Goal: Task Accomplishment & Management: Use online tool/utility

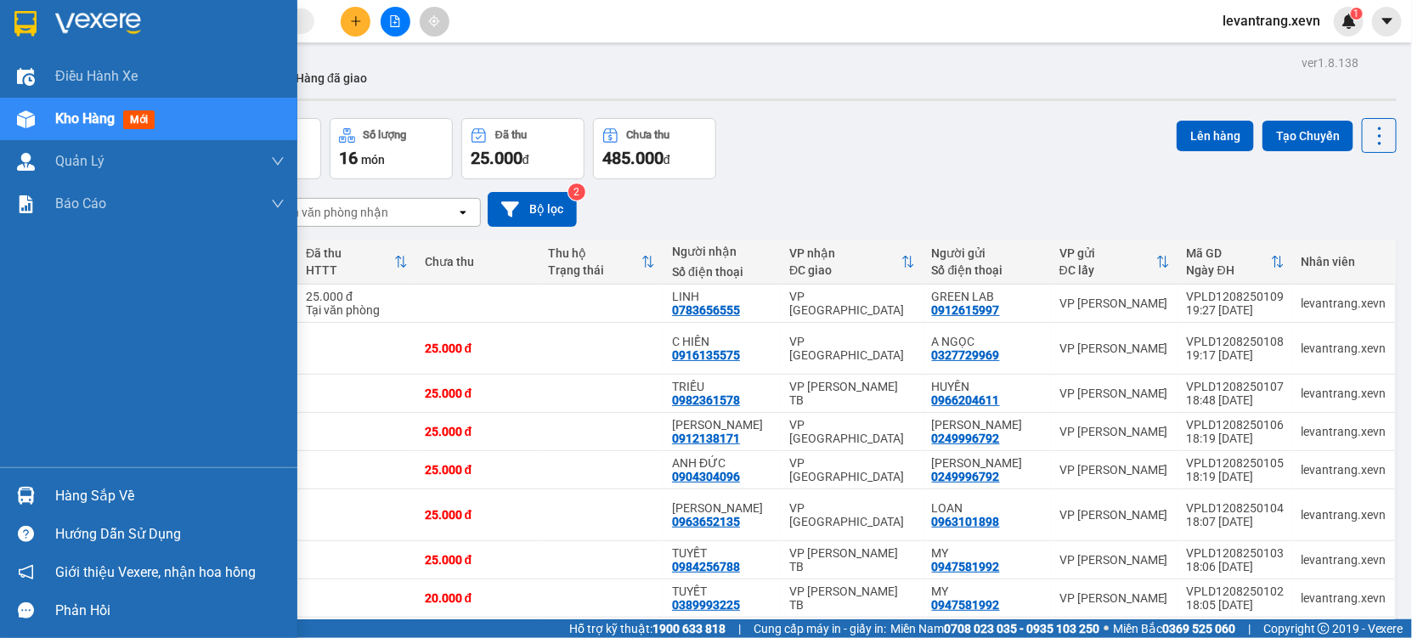
click at [48, 497] on div "Hàng sắp về" at bounding box center [148, 496] width 297 height 38
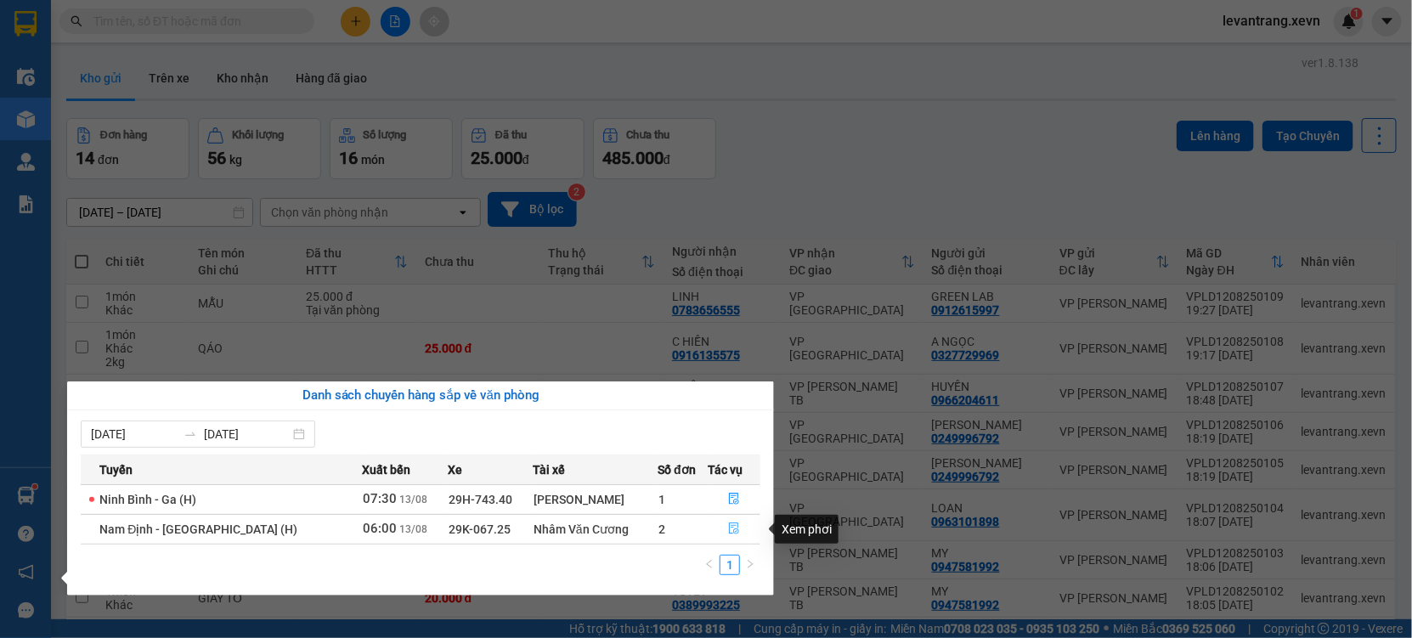
drag, startPoint x: 722, startPoint y: 527, endPoint x: 701, endPoint y: 482, distance: 49.8
click at [722, 526] on button "button" at bounding box center [734, 529] width 51 height 27
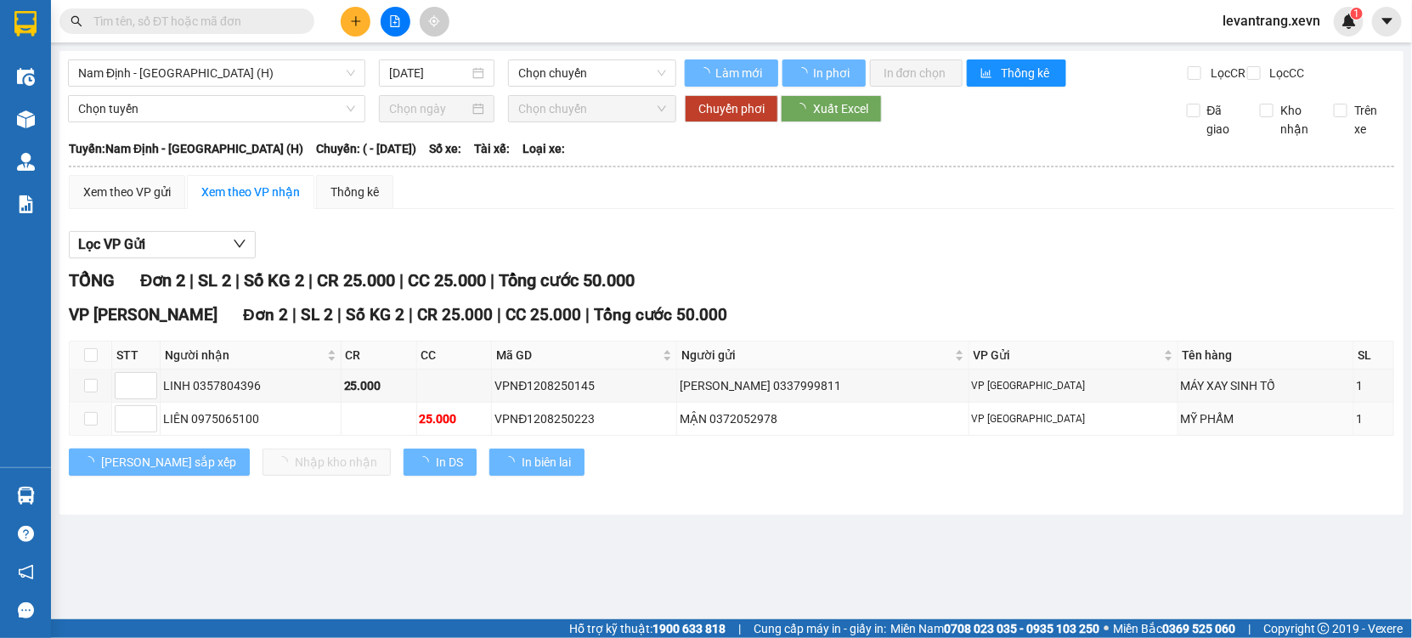
type input "[DATE]"
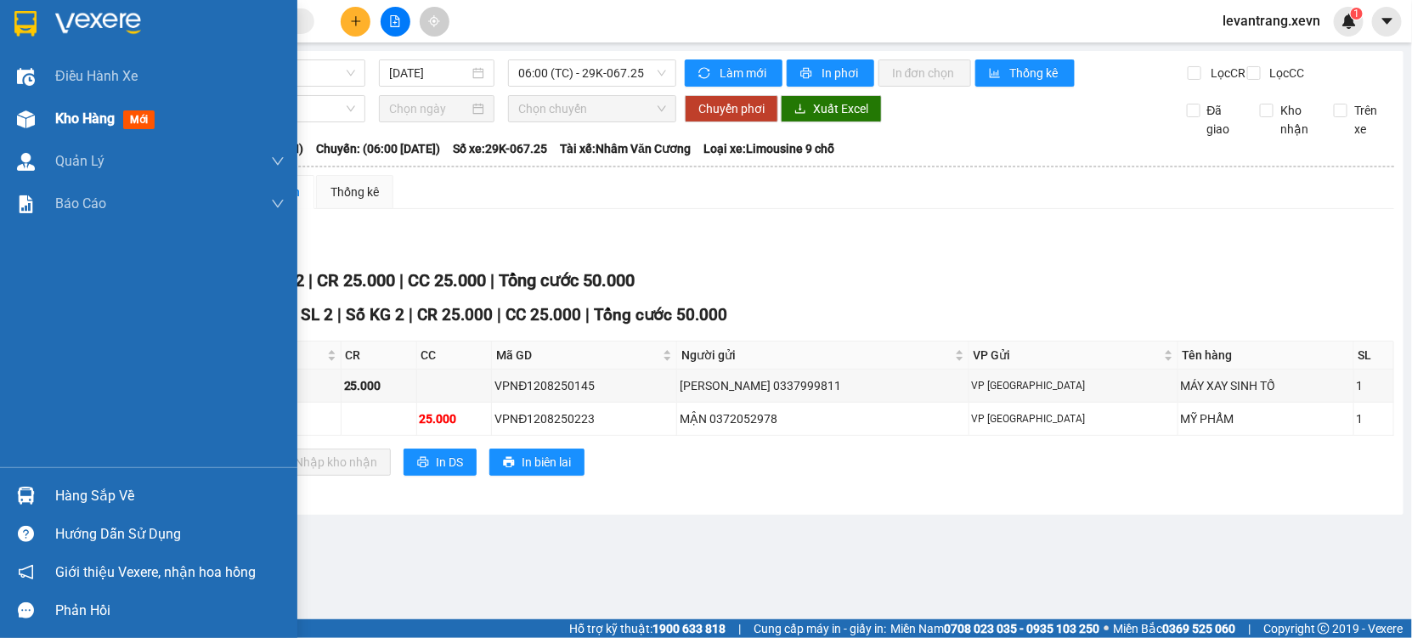
click at [54, 110] on div "Kho hàng mới" at bounding box center [148, 119] width 297 height 42
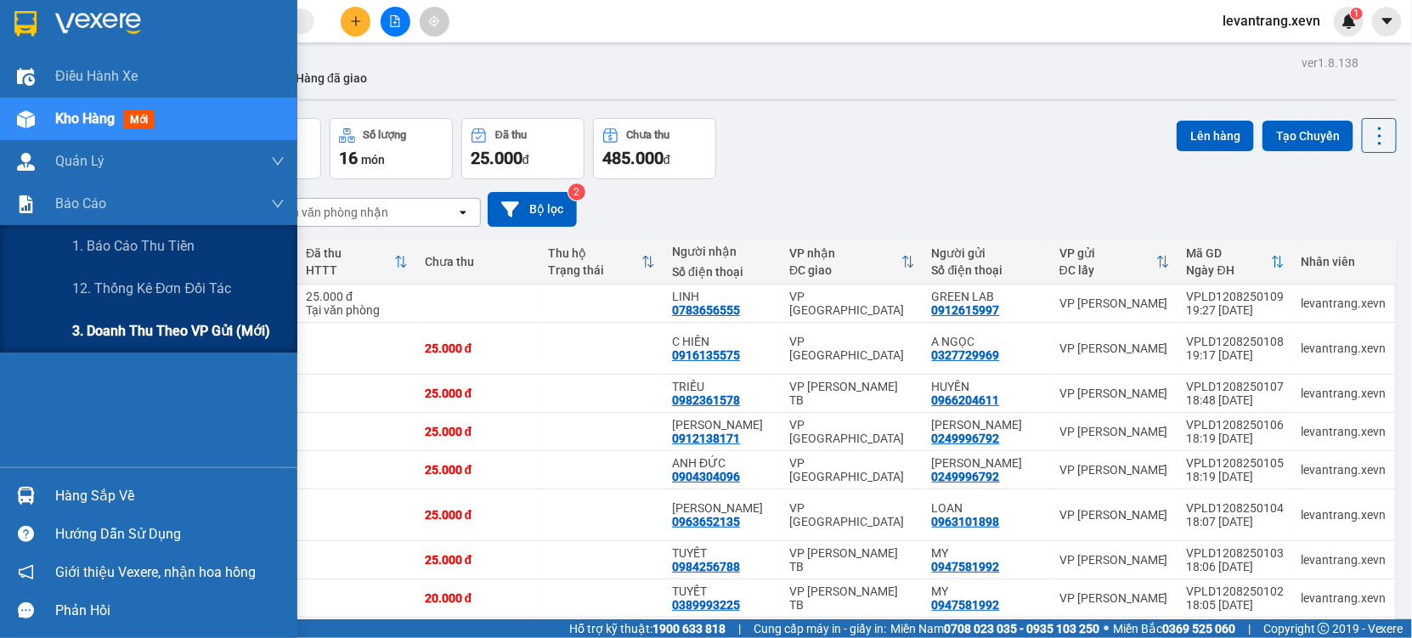
click at [137, 326] on span "3. Doanh Thu theo VP Gửi (mới)" at bounding box center [171, 330] width 198 height 21
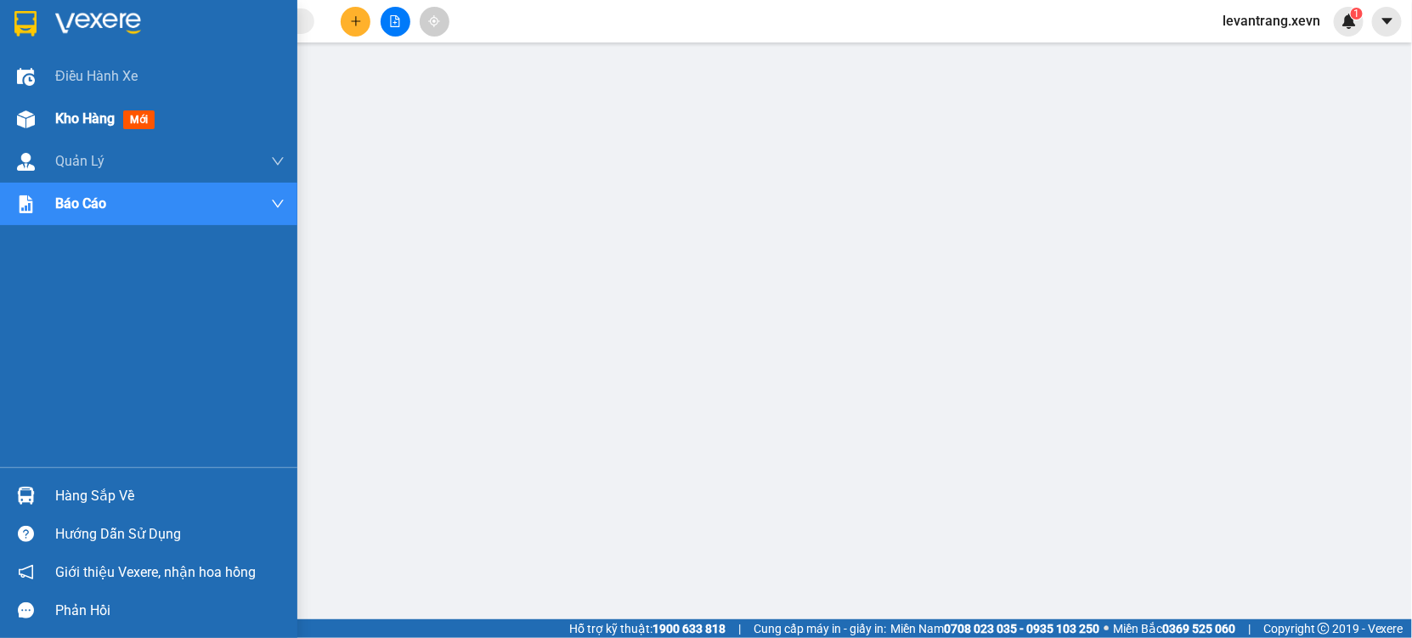
click at [17, 114] on img at bounding box center [26, 119] width 18 height 18
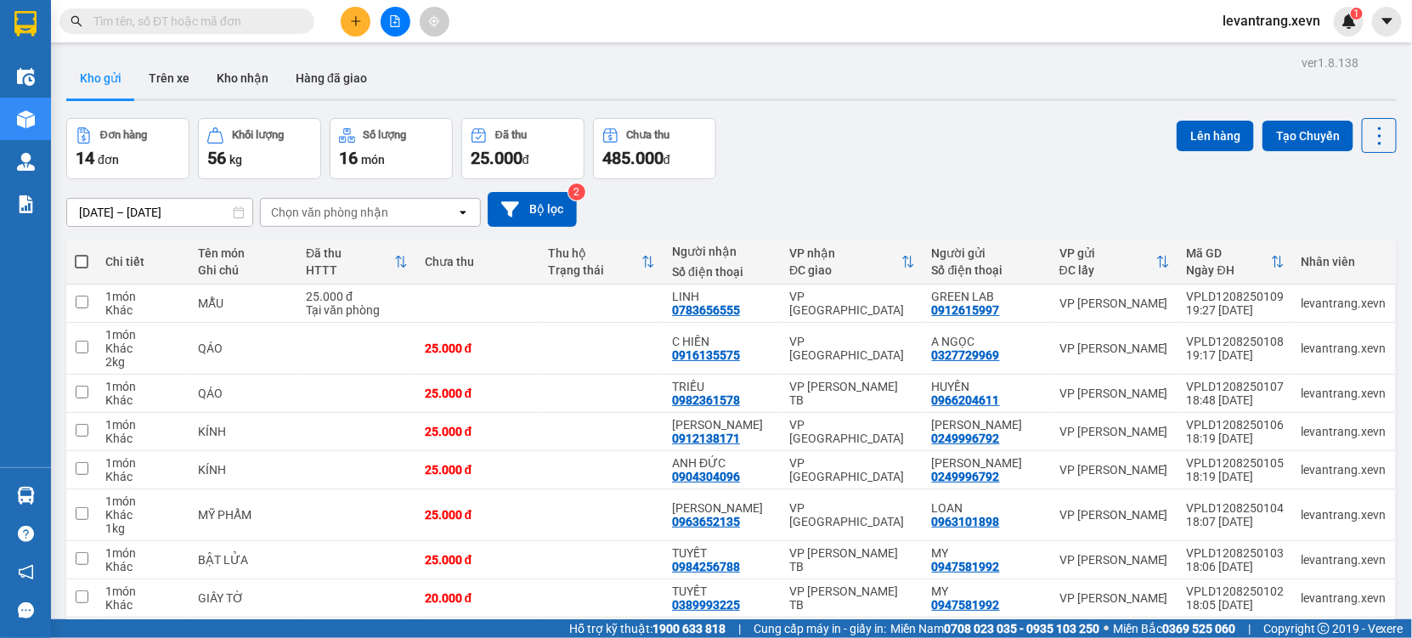
click at [347, 206] on div "Chọn văn phòng nhận" at bounding box center [329, 212] width 117 height 17
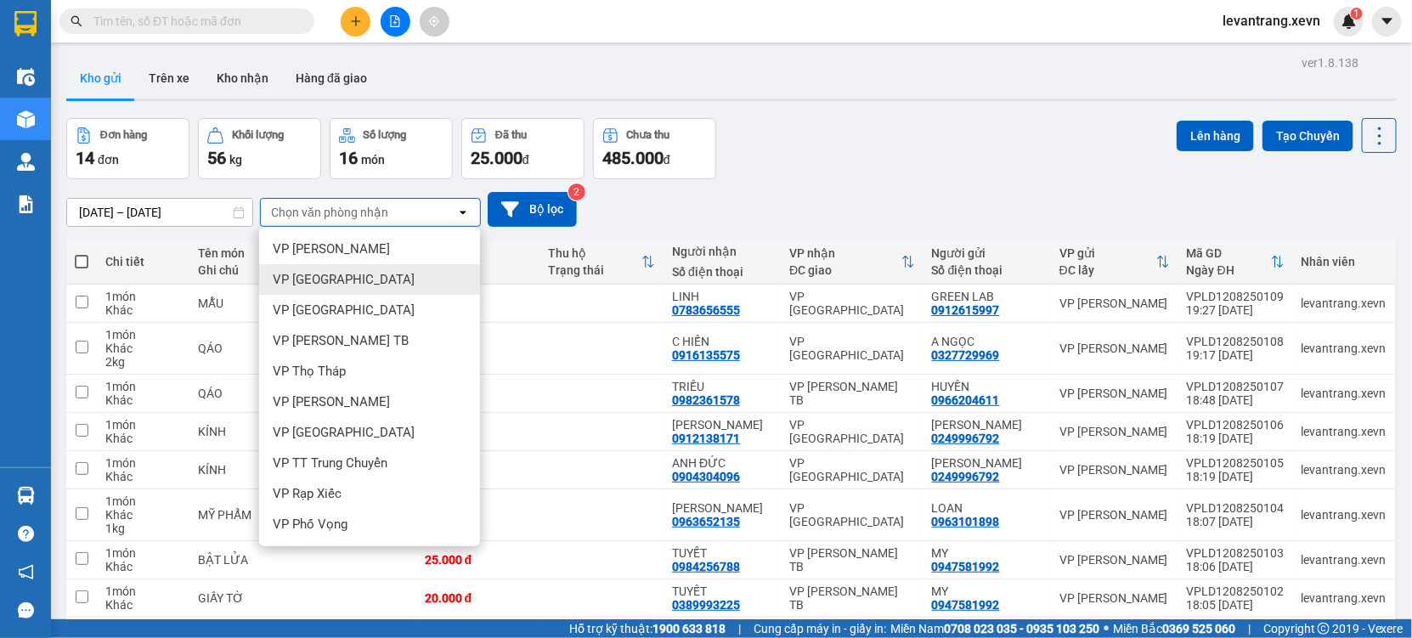
click at [336, 282] on span "VP [GEOGRAPHIC_DATA]" at bounding box center [344, 279] width 142 height 17
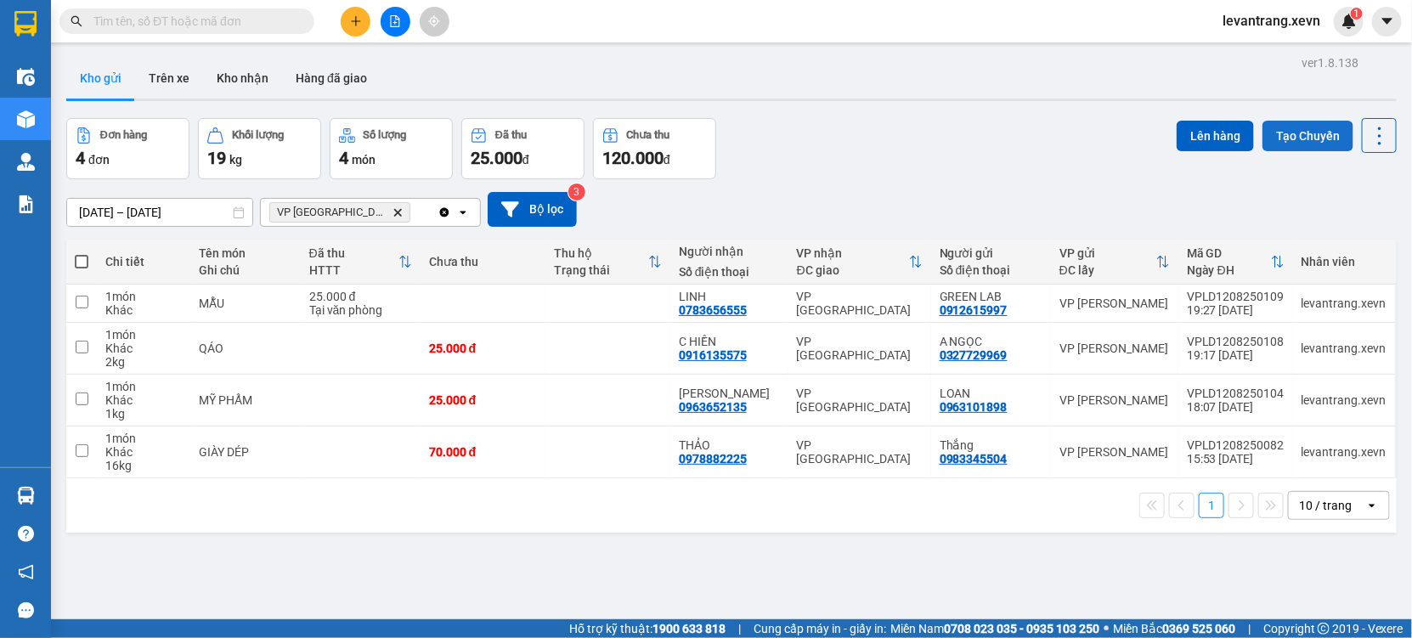
click at [1299, 135] on button "Tạo Chuyến" at bounding box center [1307, 136] width 91 height 31
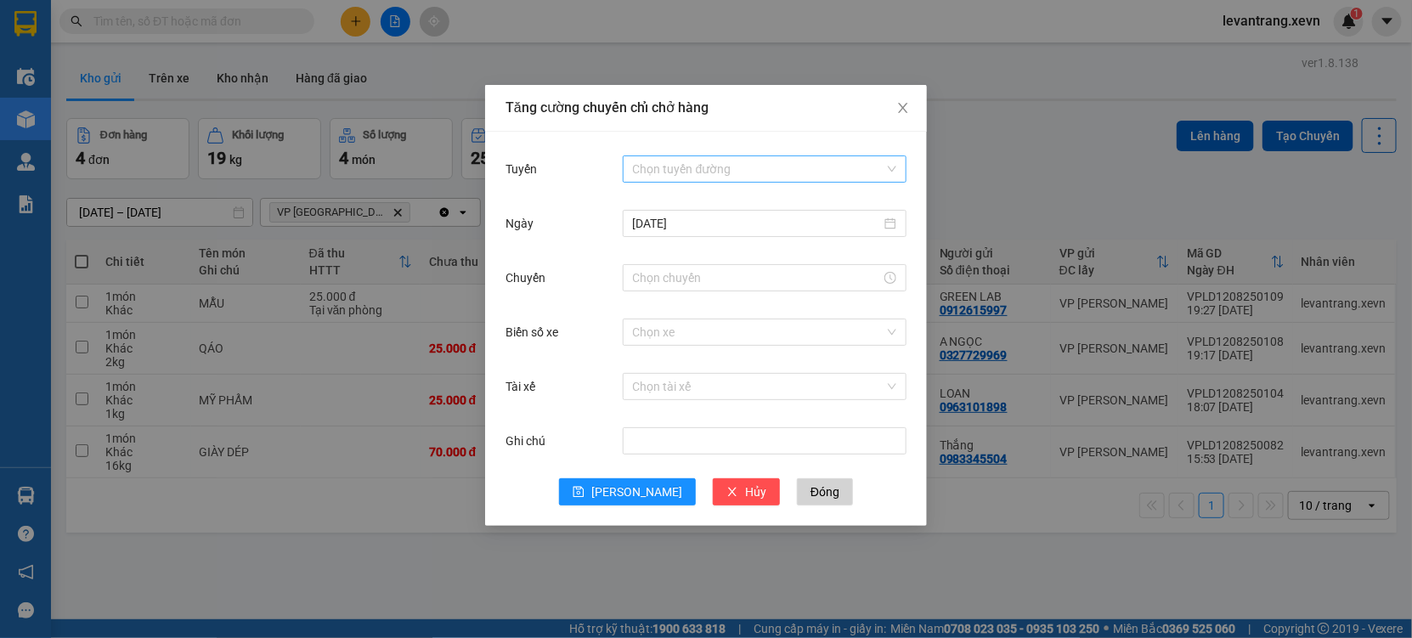
click at [702, 174] on input "Tuyến" at bounding box center [758, 168] width 251 height 25
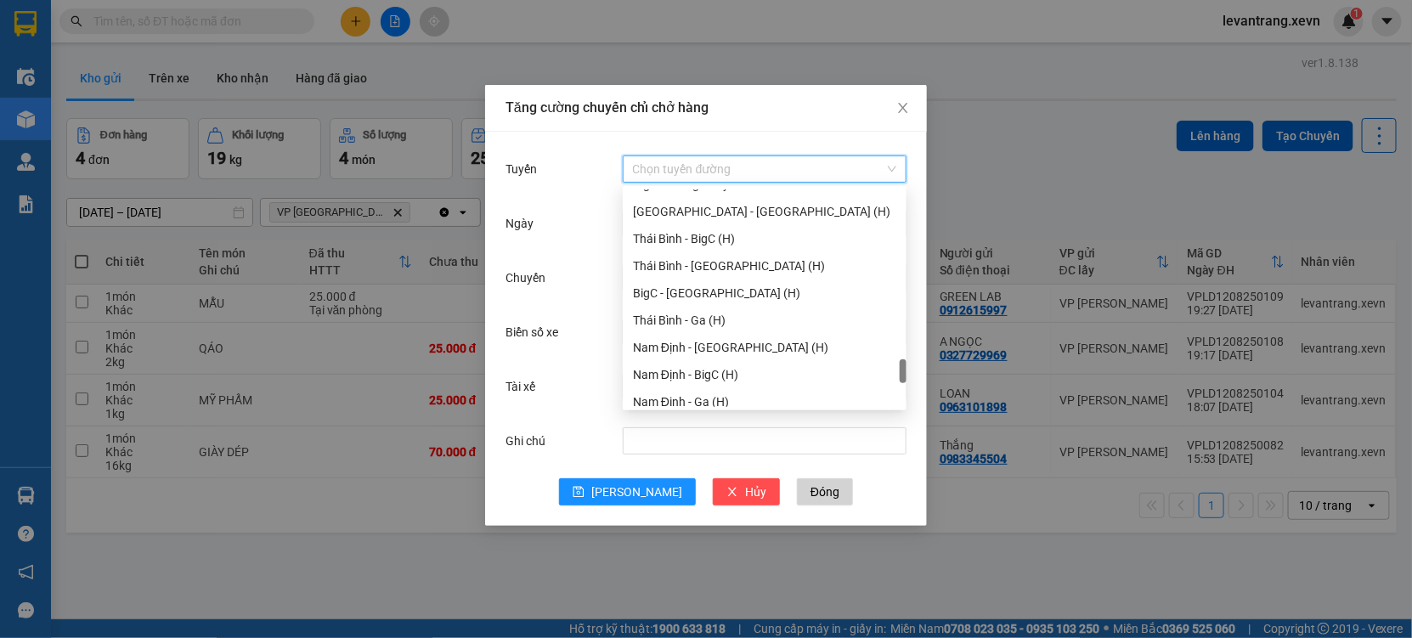
scroll to position [2222, 0]
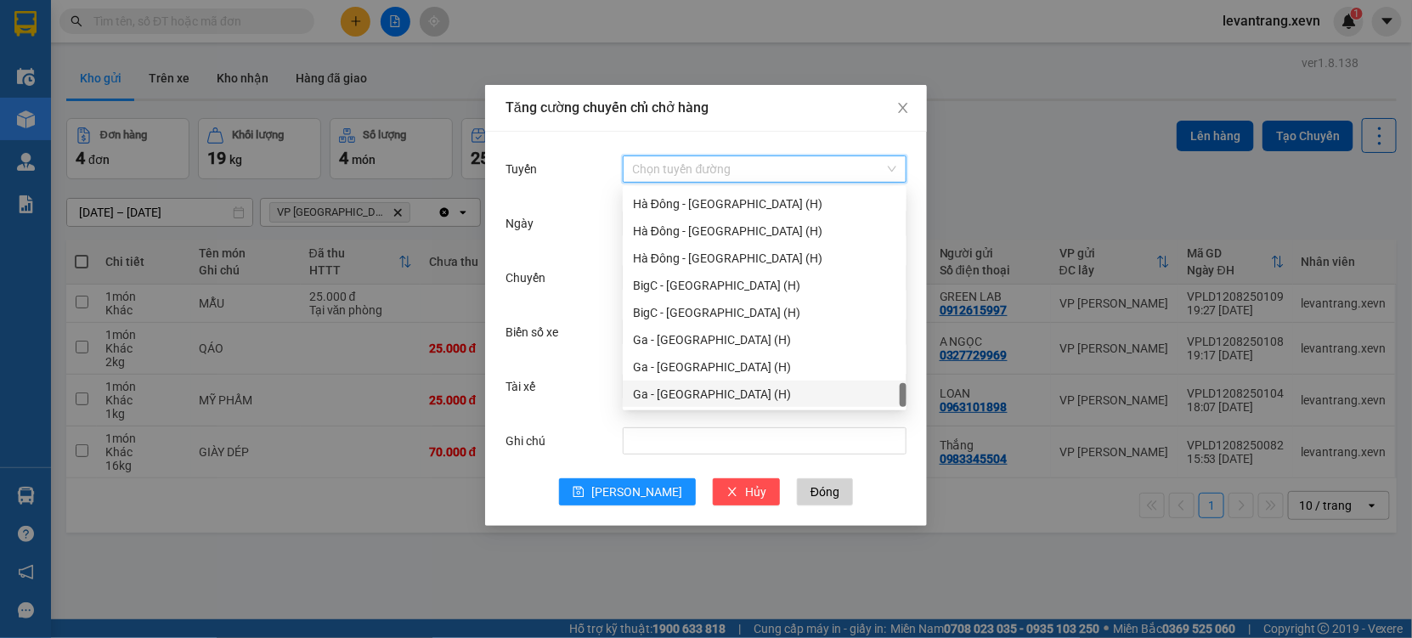
click at [694, 402] on div "Ga - [GEOGRAPHIC_DATA] (H)" at bounding box center [764, 394] width 263 height 19
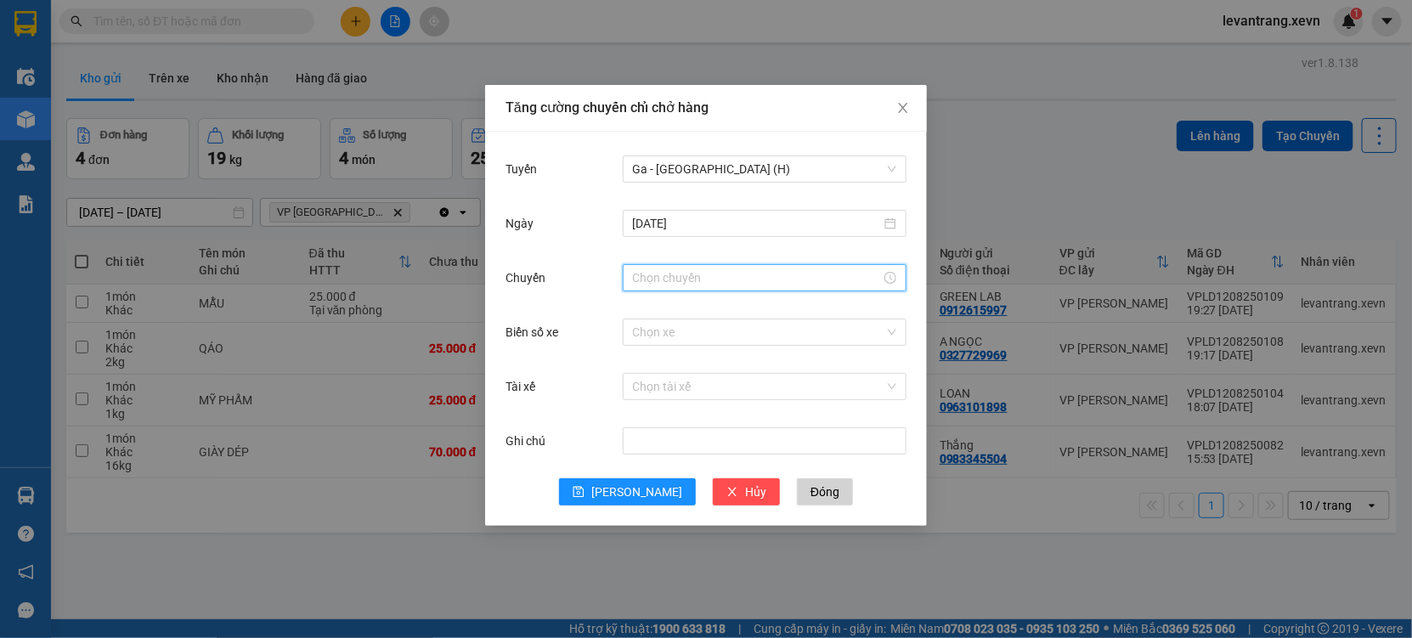
click at [678, 280] on input "Chuyến" at bounding box center [757, 277] width 248 height 19
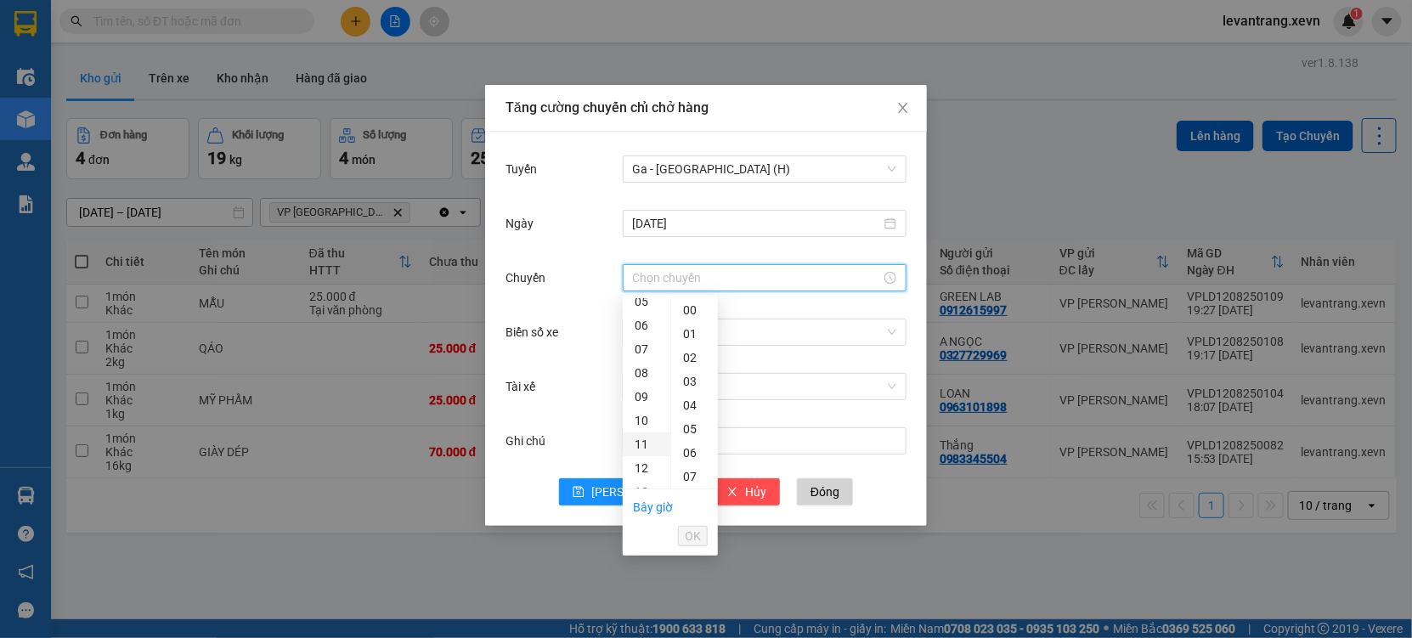
scroll to position [94, 0]
click at [632, 396] on div "08" at bounding box center [647, 406] width 48 height 24
click at [638, 382] on div "07" at bounding box center [647, 381] width 48 height 24
type input "07:00"
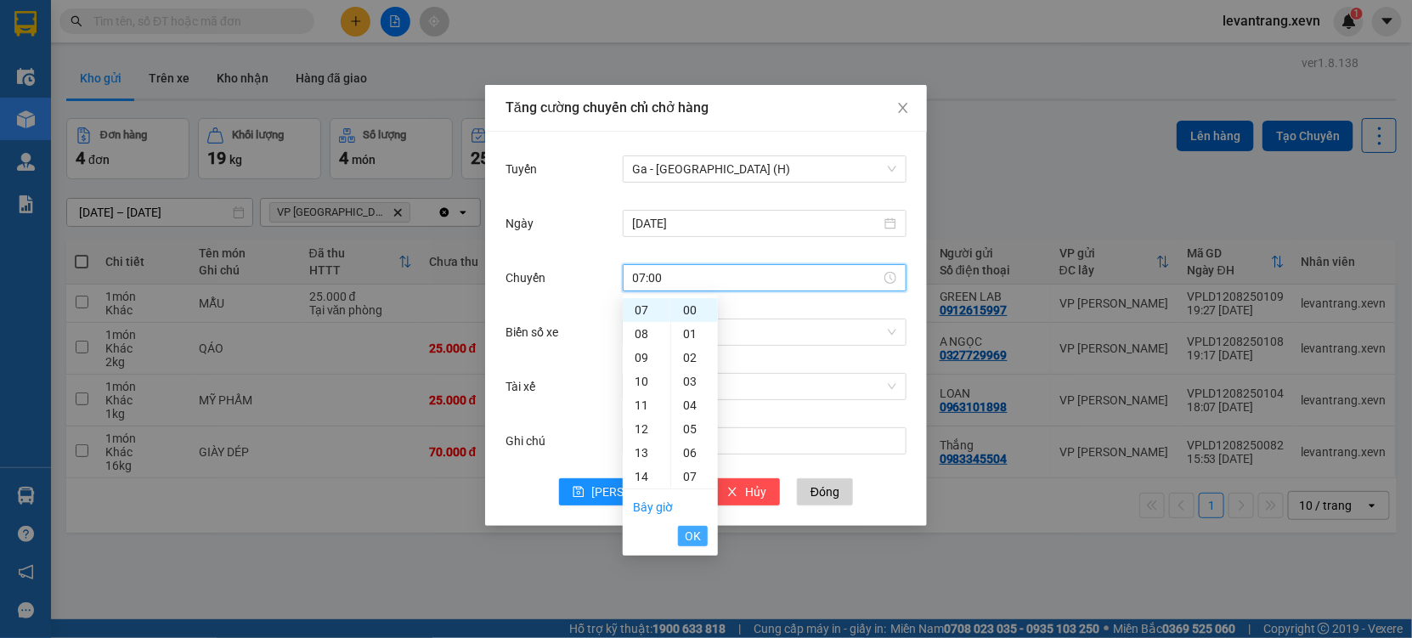
click at [686, 533] on span "OK" at bounding box center [693, 536] width 16 height 19
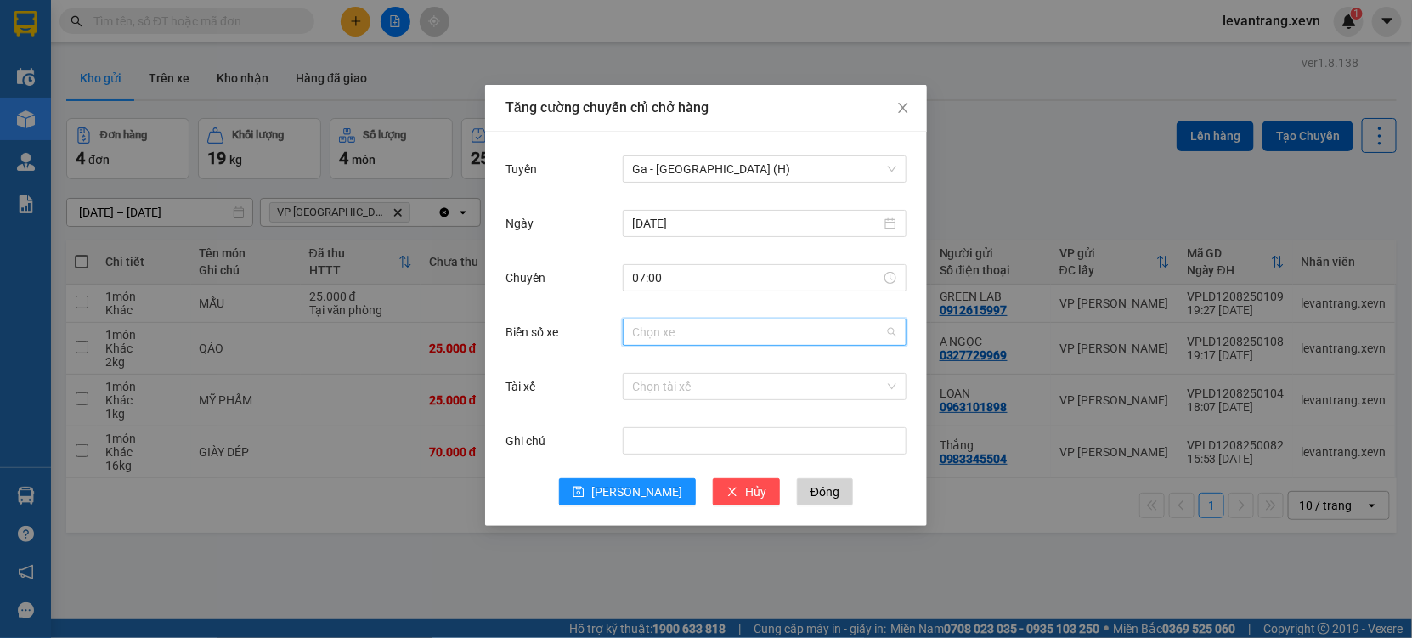
click at [676, 336] on input "Biển số xe" at bounding box center [758, 331] width 251 height 25
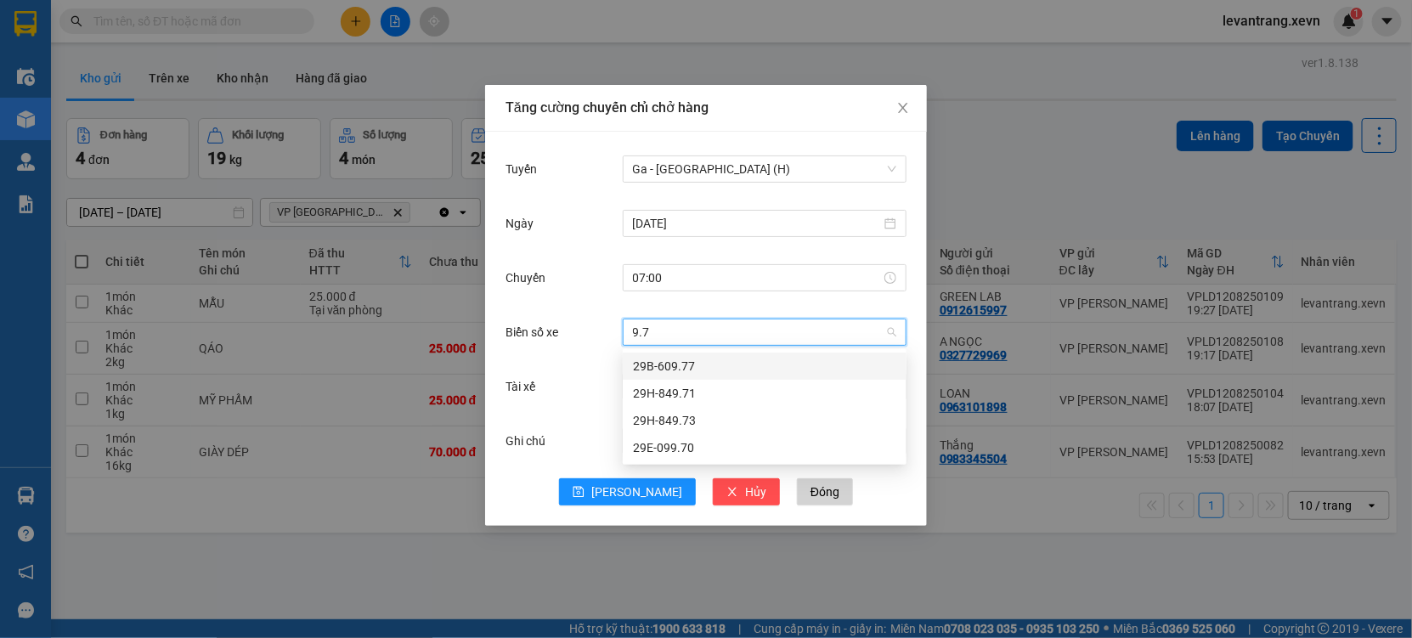
type input "9.71"
click at [659, 370] on div "29H-849.71" at bounding box center [764, 366] width 263 height 19
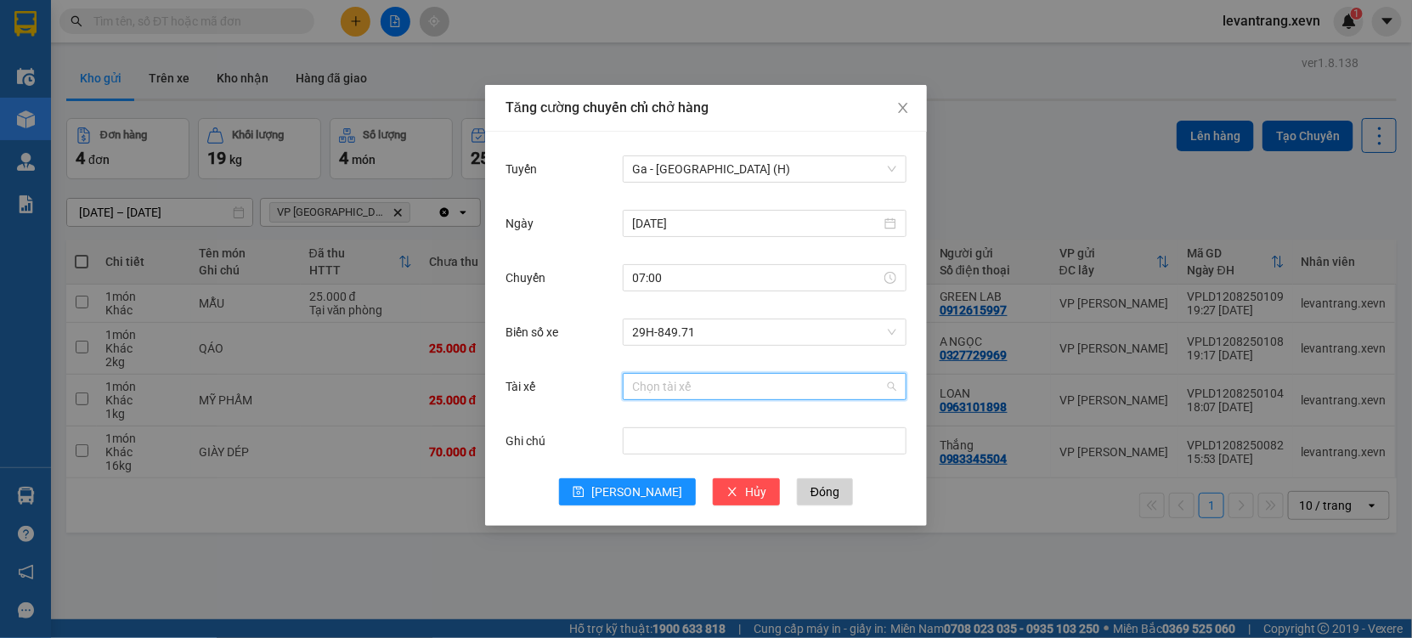
click at [658, 380] on input "Tài xế" at bounding box center [758, 386] width 251 height 25
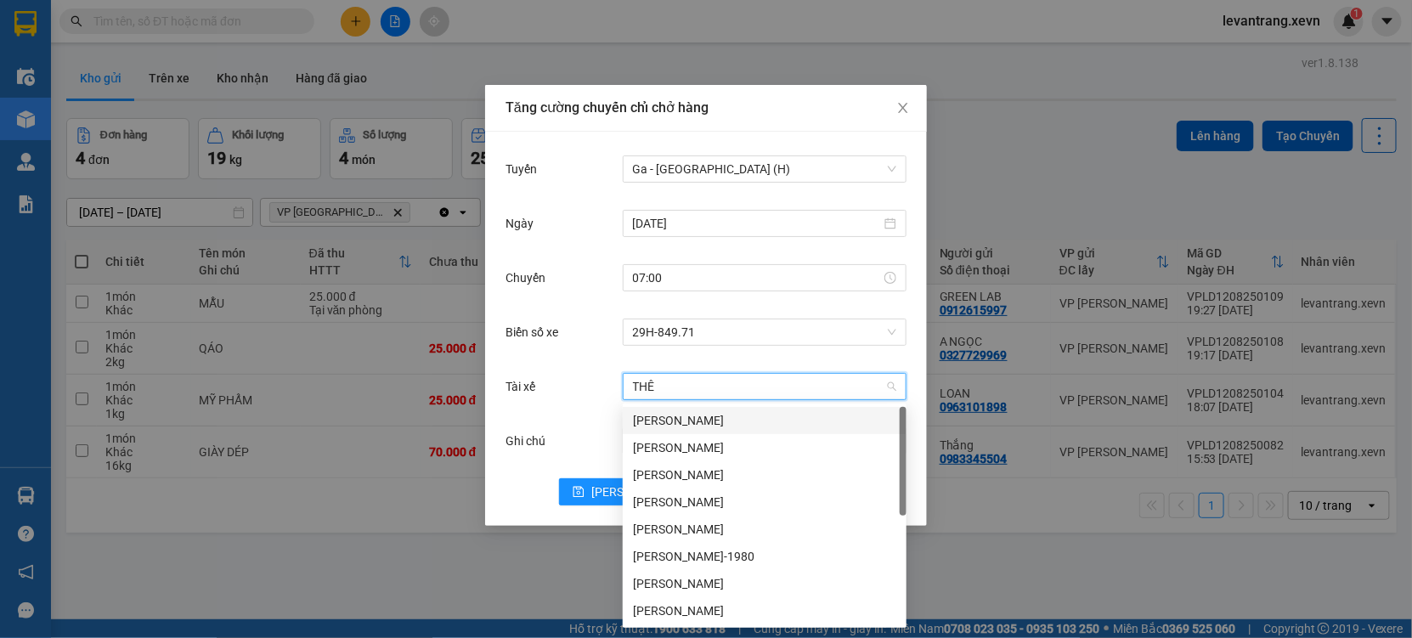
type input "THẾ"
click at [639, 412] on div "[PERSON_NAME]" at bounding box center [764, 420] width 263 height 19
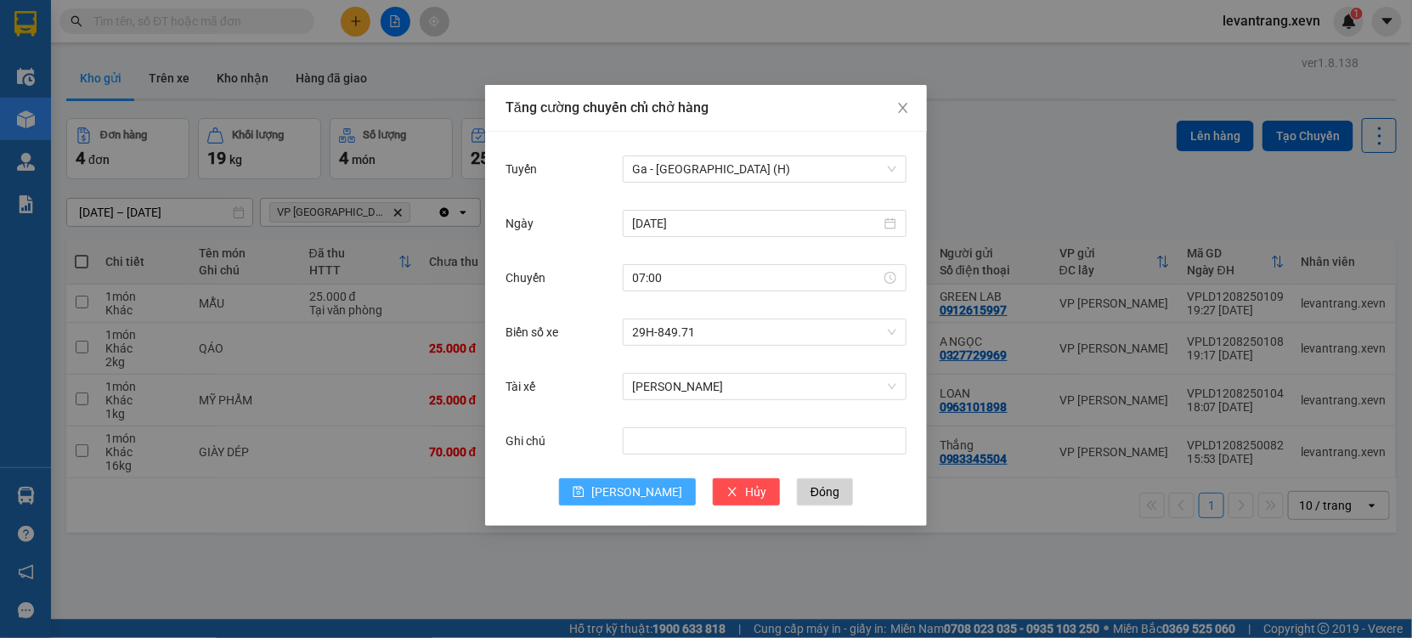
click at [635, 492] on span "[PERSON_NAME]" at bounding box center [636, 492] width 91 height 19
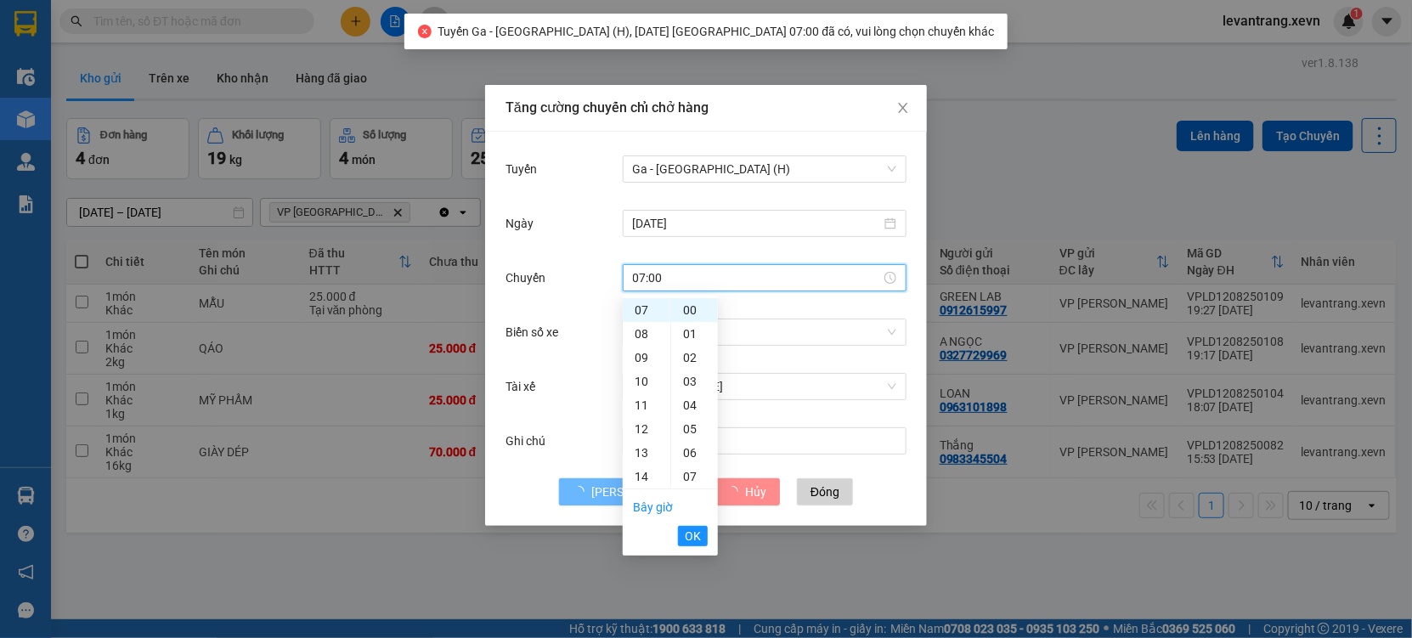
click at [692, 278] on input "07:00" at bounding box center [757, 277] width 248 height 19
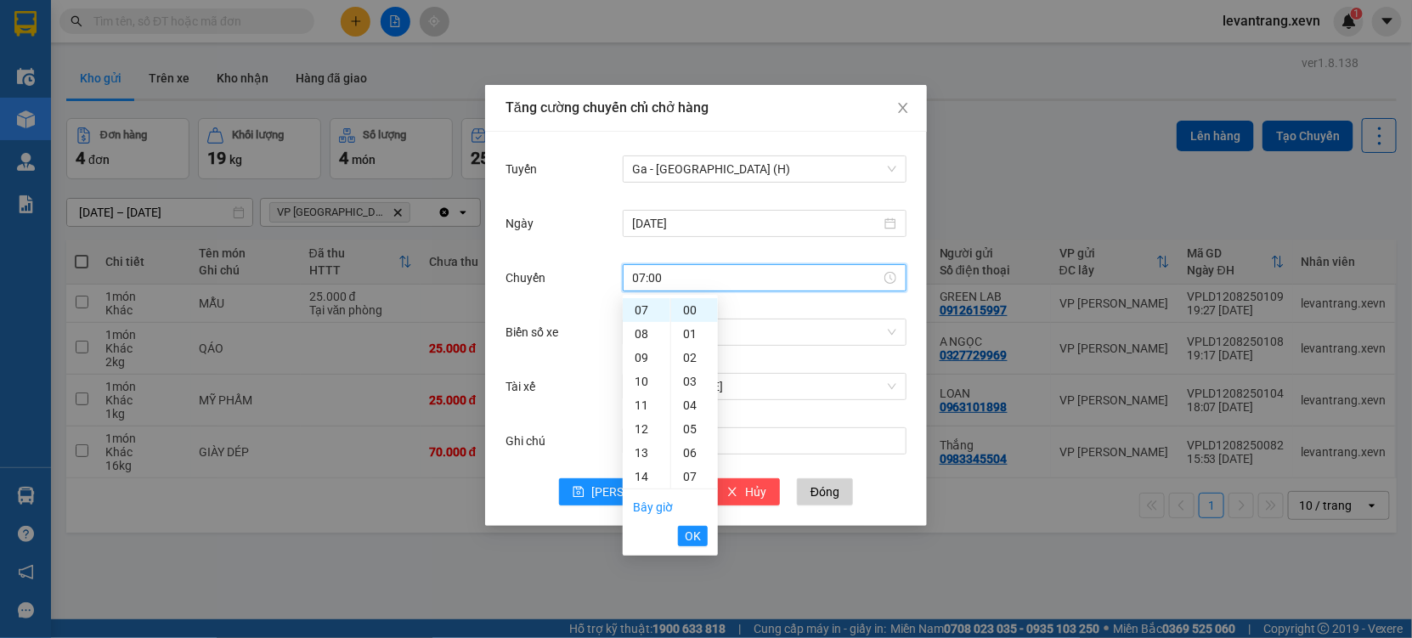
click at [1031, 150] on div "Tăng cường chuyến chỉ chở hàng Tuyến Ga - [GEOGRAPHIC_DATA] (H) [DATE] [GEOGRAP…" at bounding box center [706, 319] width 1412 height 638
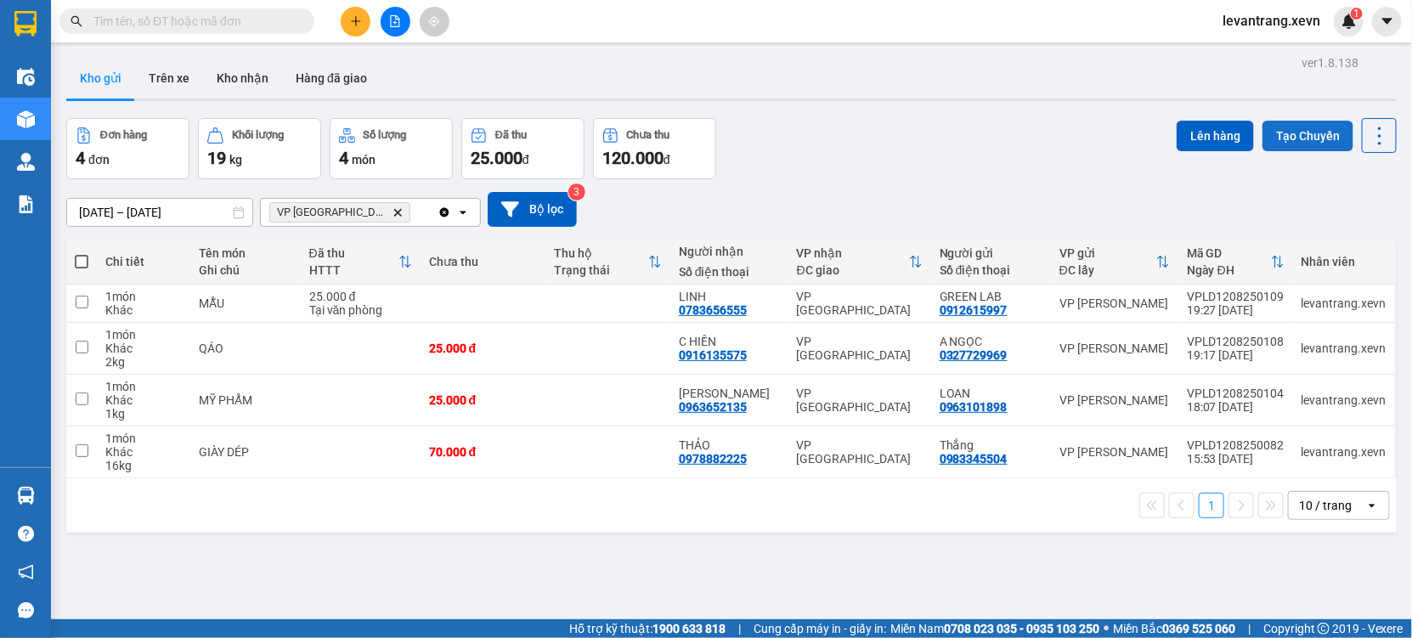
click at [1298, 130] on button "Tạo Chuyến" at bounding box center [1307, 136] width 91 height 31
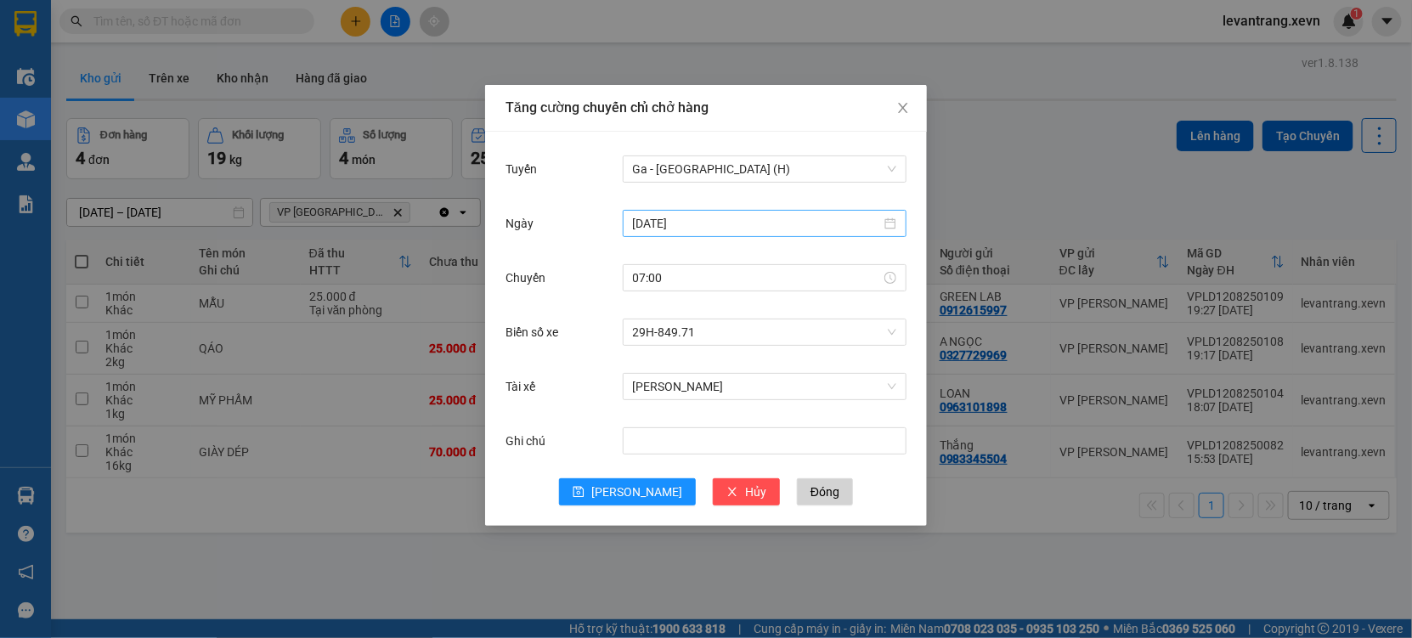
click at [664, 231] on input "[DATE]" at bounding box center [757, 223] width 248 height 19
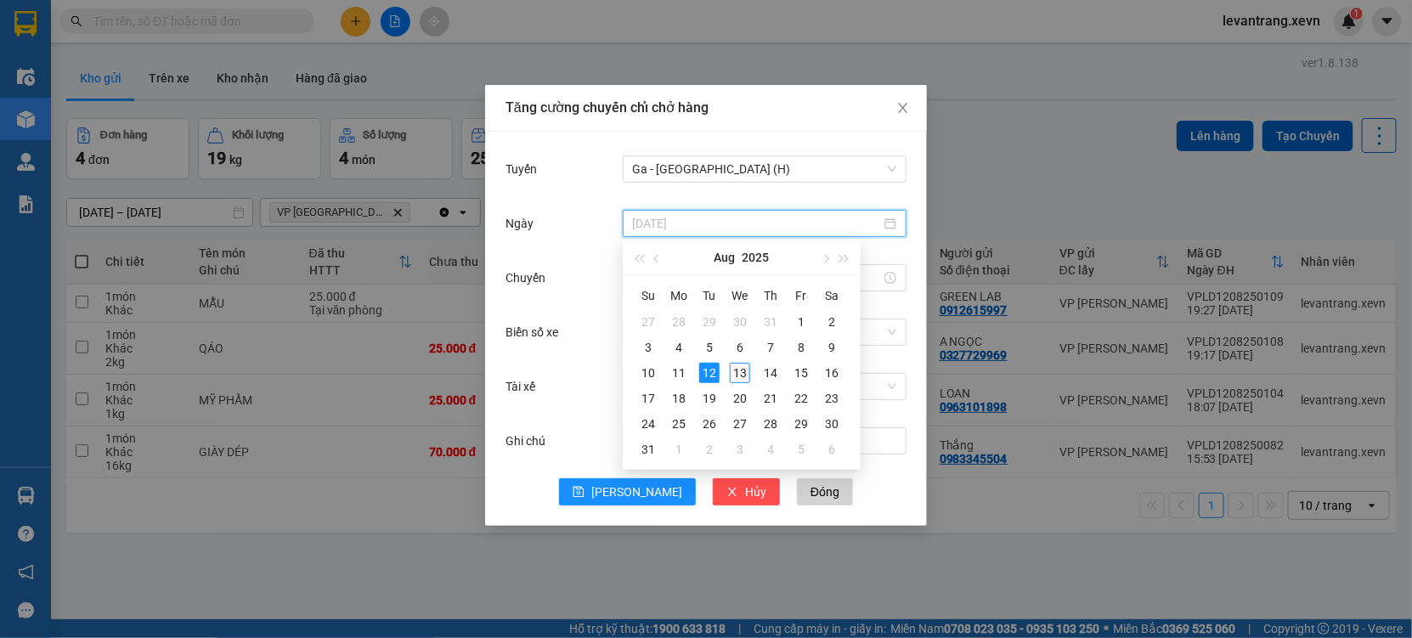
type input "[DATE]"
click at [737, 372] on div "13" at bounding box center [740, 373] width 20 height 20
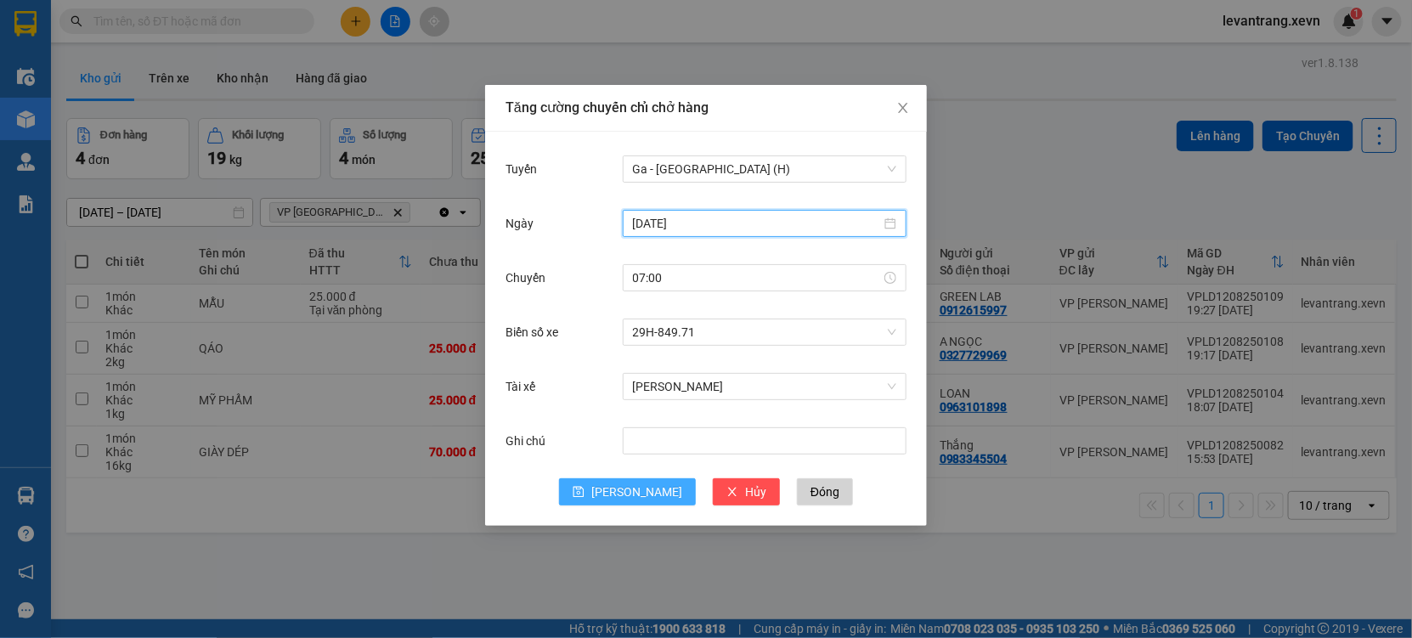
click at [623, 489] on button "[PERSON_NAME]" at bounding box center [627, 491] width 137 height 27
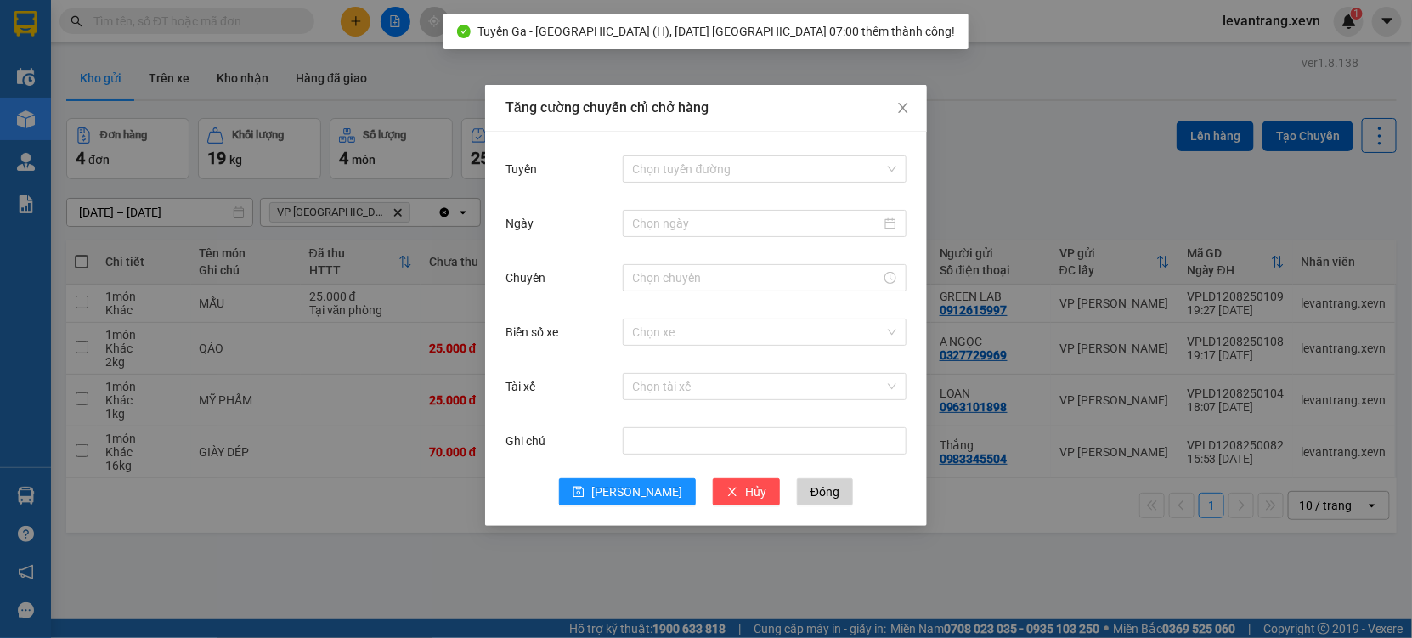
click at [400, 563] on div "Tăng cường chuyến chỉ chở hàng Tuyến Chọn tuyến đường Ngày Chuyến Biển số xe Ch…" at bounding box center [706, 319] width 1412 height 638
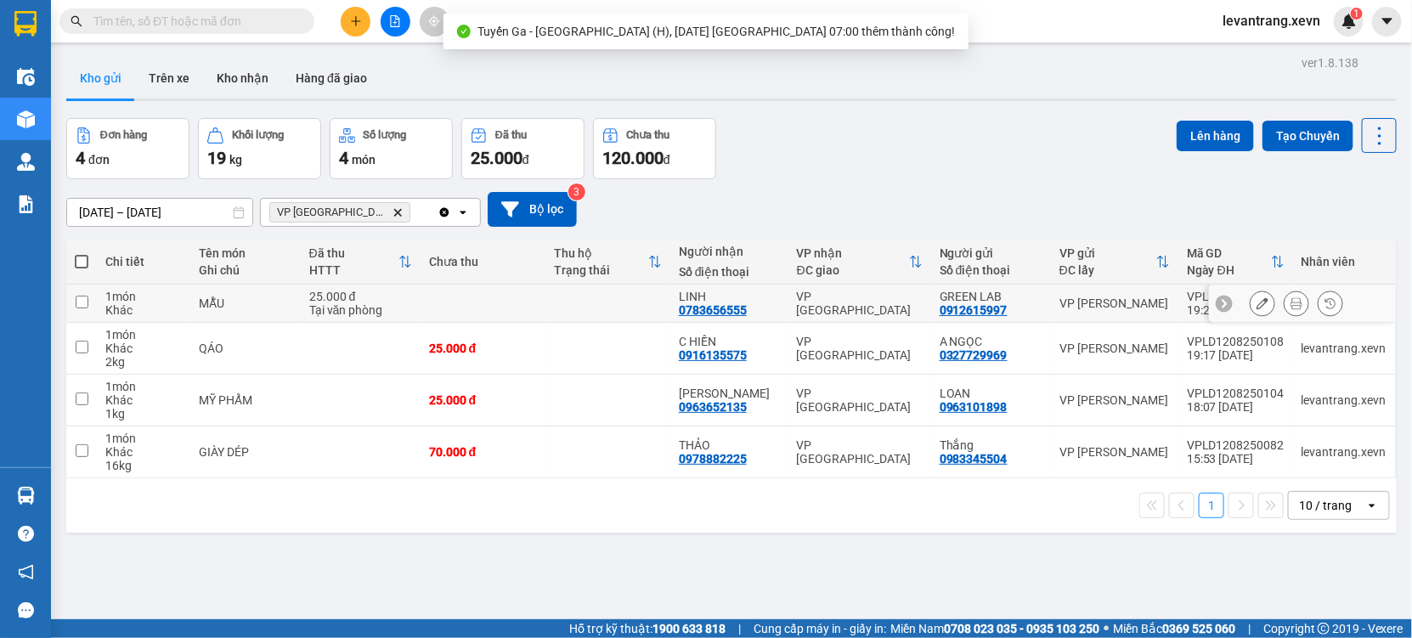
click at [286, 305] on div "MẪU" at bounding box center [246, 304] width 93 height 14
checkbox input "true"
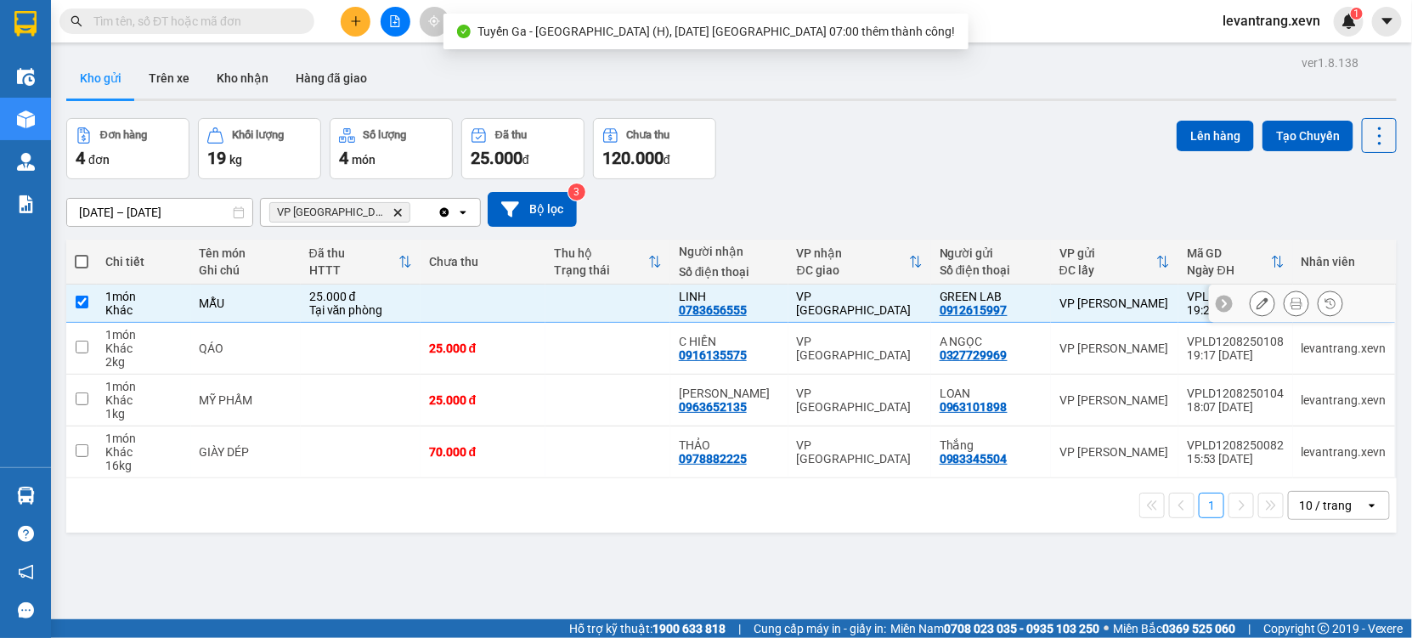
click at [291, 351] on div "QÁO" at bounding box center [246, 349] width 93 height 14
checkbox input "true"
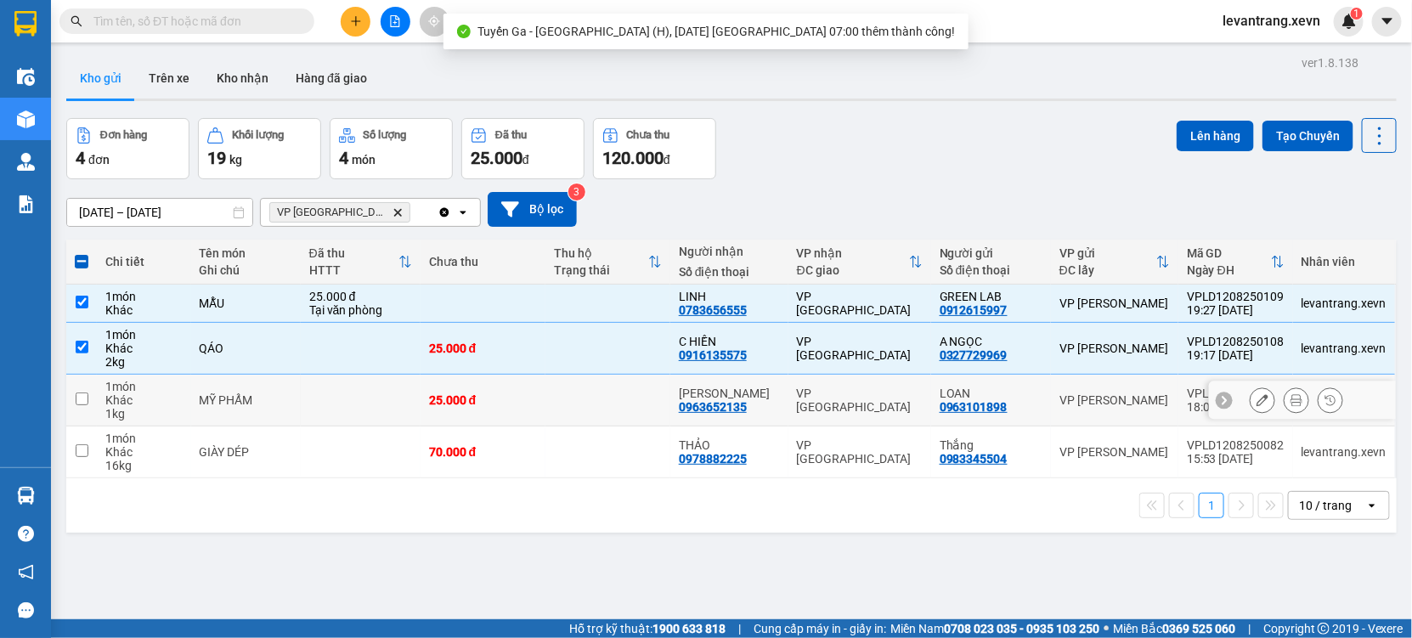
drag, startPoint x: 291, startPoint y: 395, endPoint x: 1065, endPoint y: 287, distance: 781.5
click at [306, 394] on tr "1 món Khác 1 kg MỸ PHẨM 25.000 đ MINH TRANG 0963652135 VP [GEOGRAPHIC_DATA] 096…" at bounding box center [731, 401] width 1330 height 52
checkbox input "true"
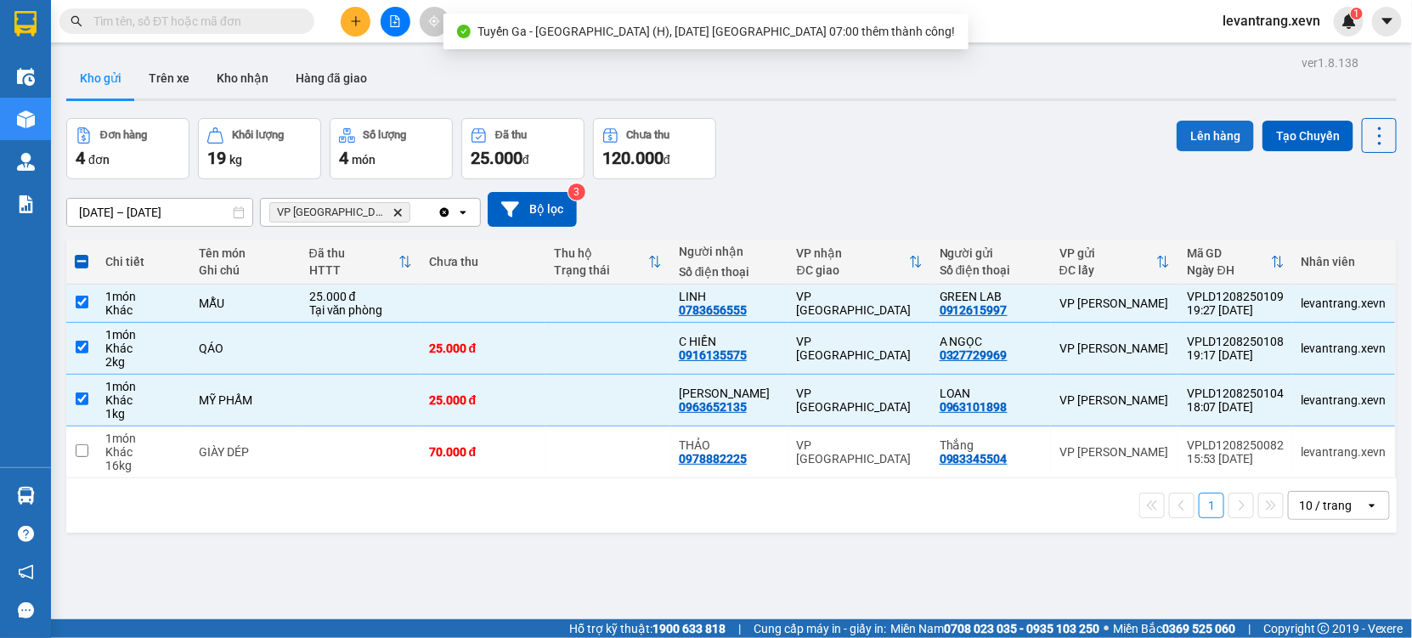
click at [1188, 147] on button "Lên hàng" at bounding box center [1215, 136] width 77 height 31
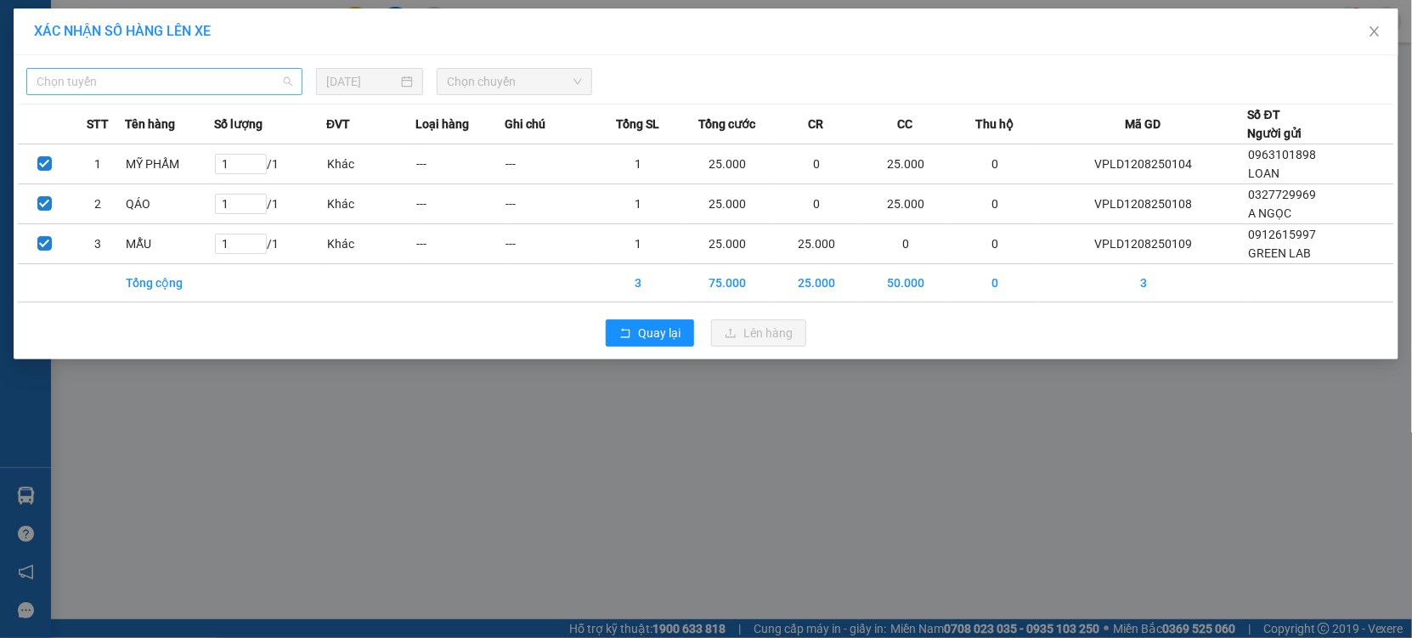
click at [221, 81] on span "Chọn tuyến" at bounding box center [165, 81] width 256 height 25
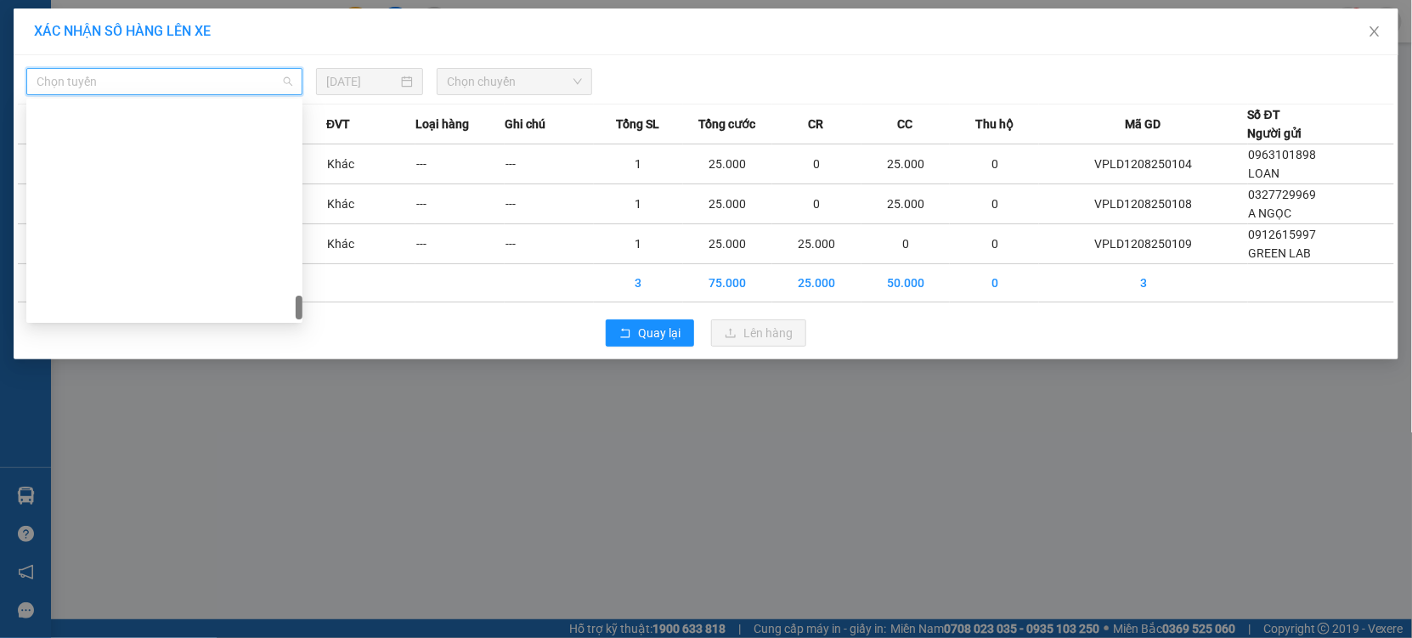
scroll to position [2256, 0]
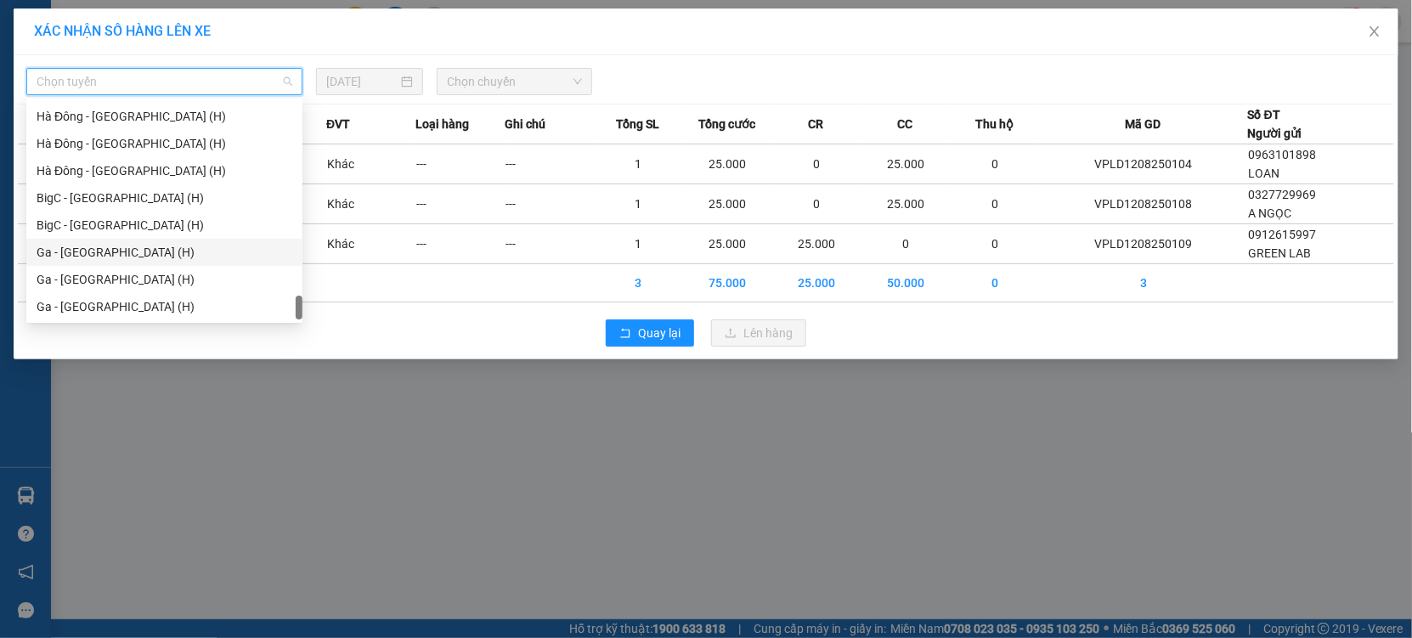
click at [99, 251] on div "Ga - [GEOGRAPHIC_DATA] (H)" at bounding box center [165, 252] width 256 height 19
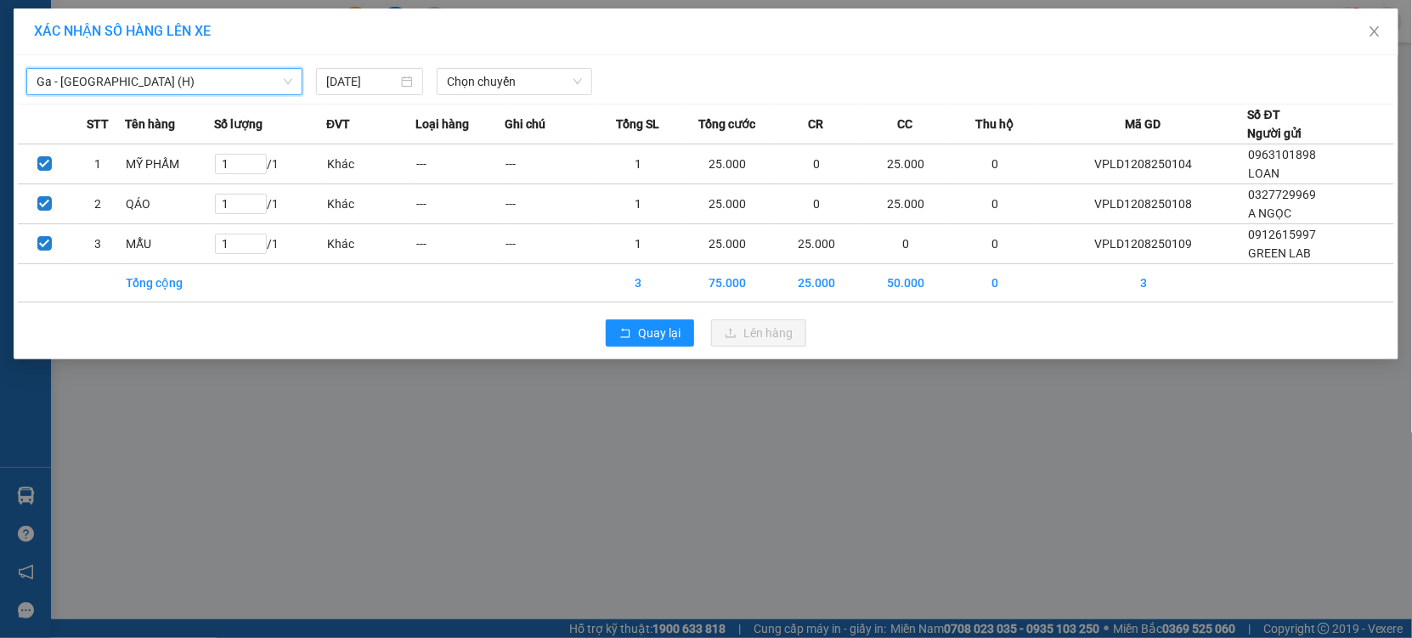
click at [141, 93] on span "Ga - [GEOGRAPHIC_DATA] (H)" at bounding box center [165, 81] width 256 height 25
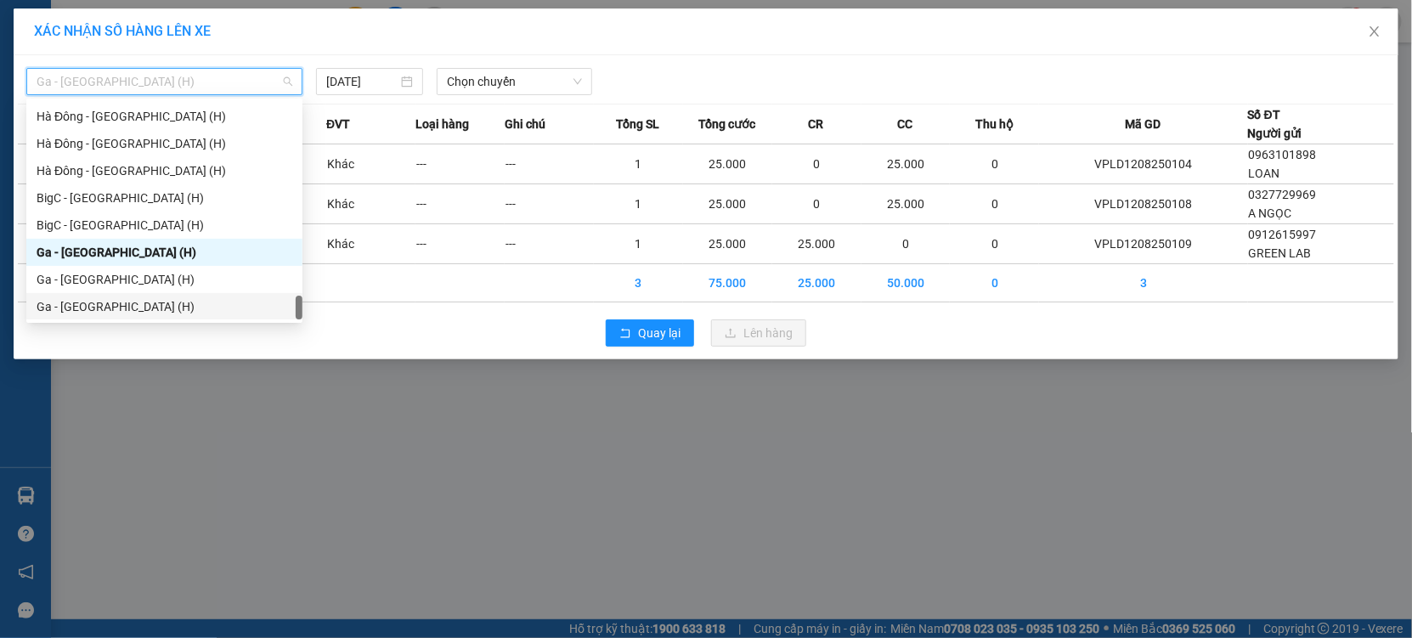
click at [123, 298] on div "Ga - [GEOGRAPHIC_DATA] (H)" at bounding box center [165, 306] width 256 height 19
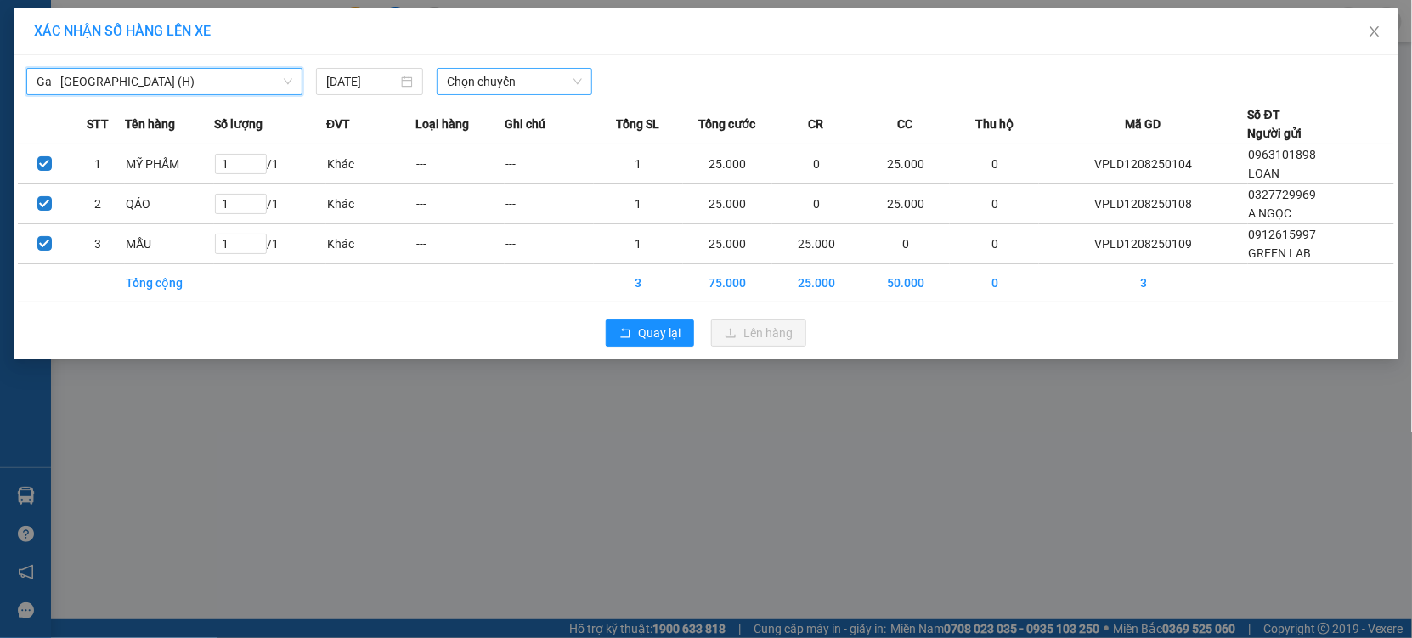
click at [520, 76] on span "Chọn chuyến" at bounding box center [514, 81] width 135 height 25
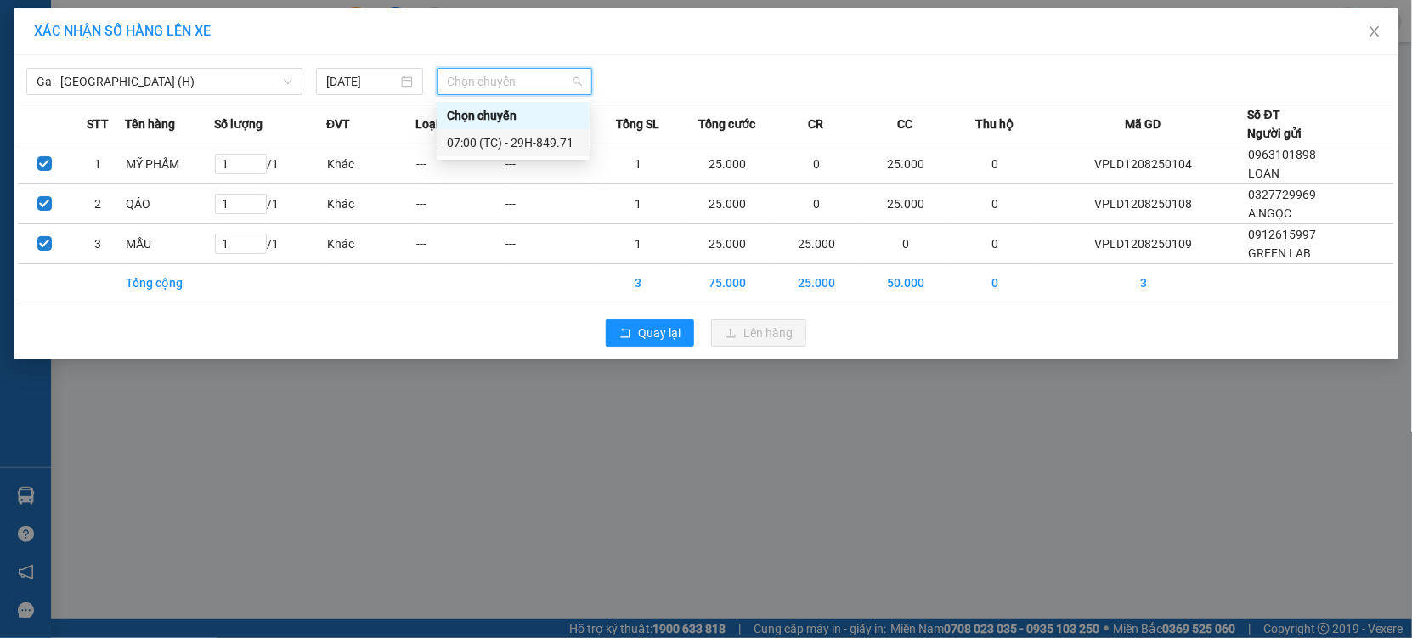
click at [508, 136] on div "07:00 (TC) - 29H-849.71" at bounding box center [513, 142] width 133 height 19
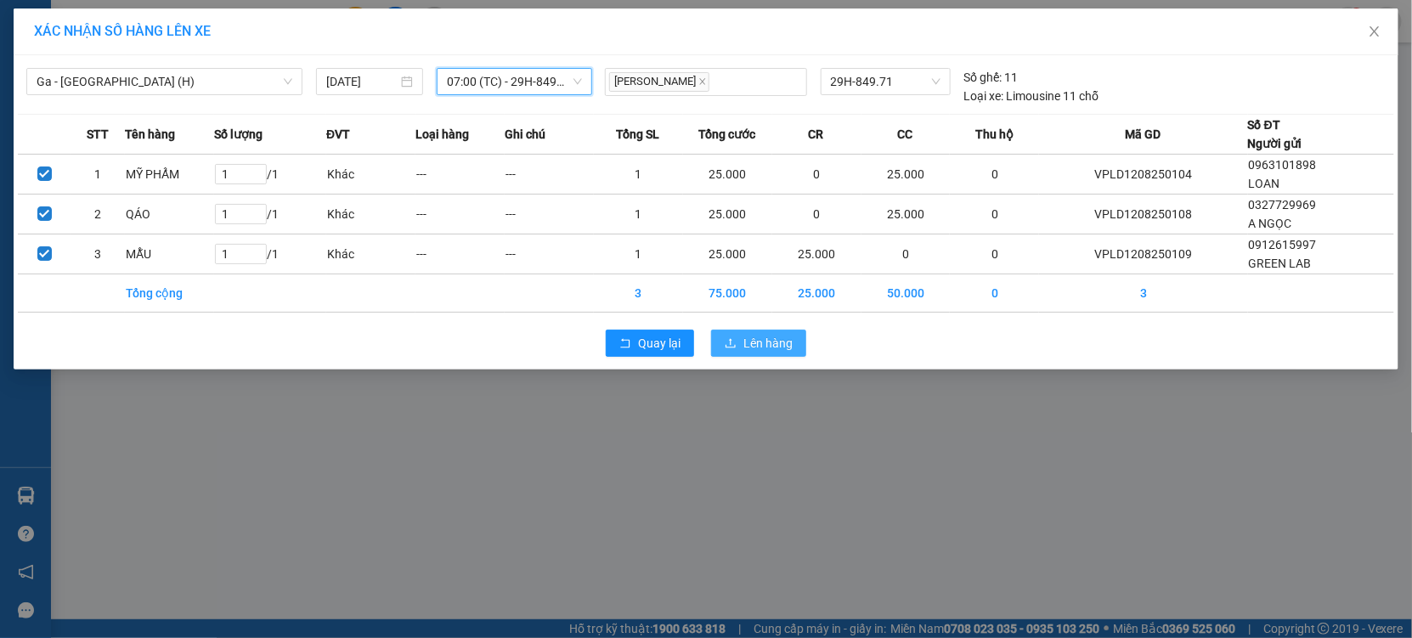
click at [748, 336] on span "Lên hàng" at bounding box center [767, 343] width 49 height 19
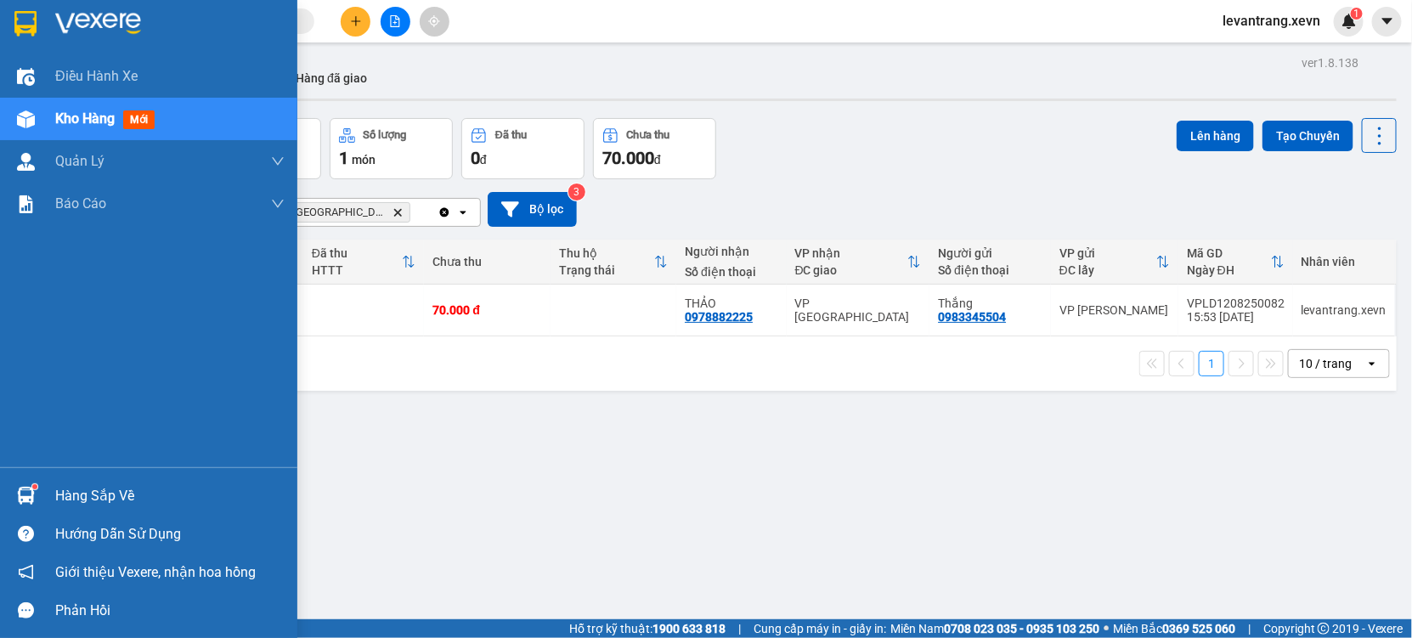
click at [66, 508] on div "Hàng sắp về" at bounding box center [169, 495] width 229 height 25
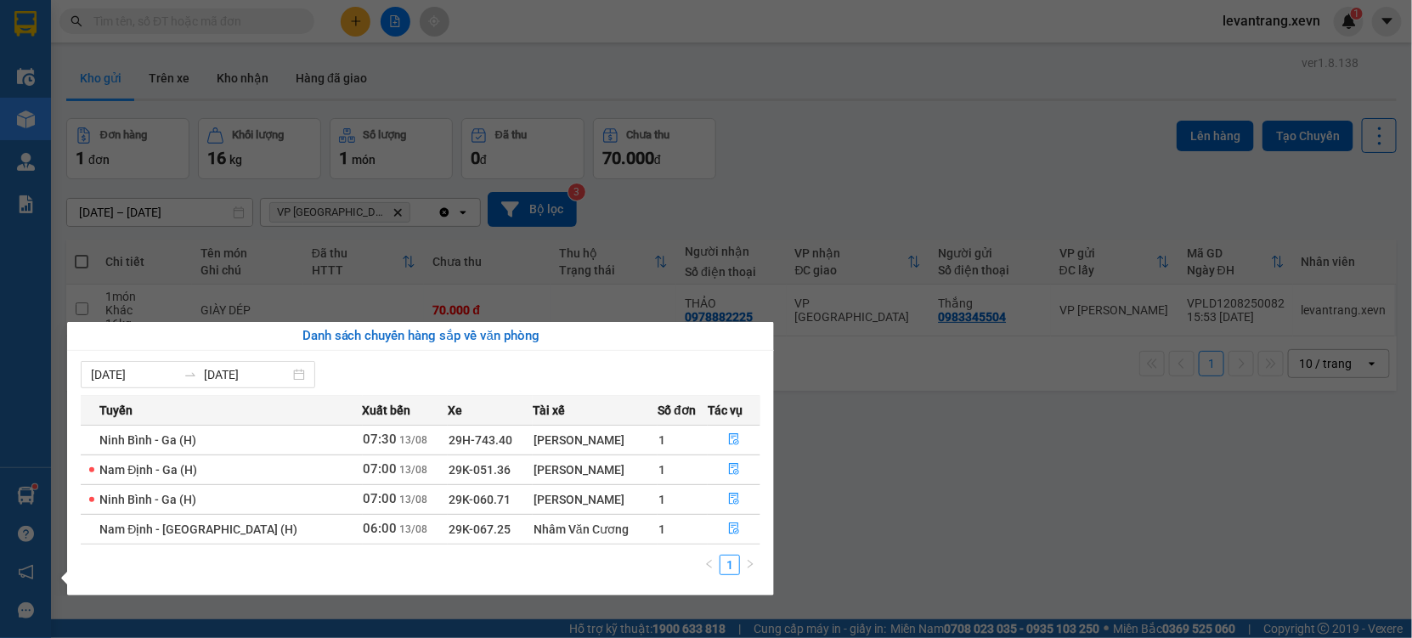
click at [1011, 504] on section "Kết quả tìm kiếm ( 0 ) Bộ lọc Thuộc VP này No Data levantrang.xevn 1 Điều hành …" at bounding box center [706, 319] width 1412 height 638
